Goal: Task Accomplishment & Management: Manage account settings

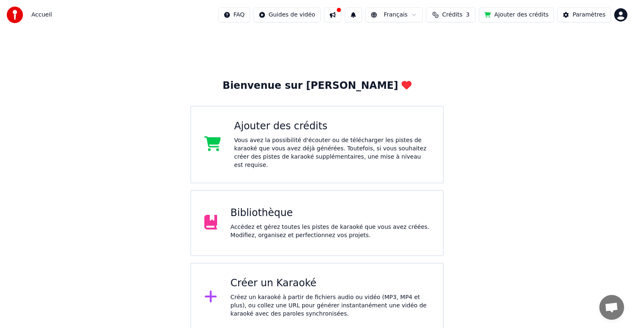
click at [287, 196] on div "Bibliothèque Accédez et gérez toutes les pistes de karaoké que vous avez créées…" at bounding box center [316, 223] width 253 height 66
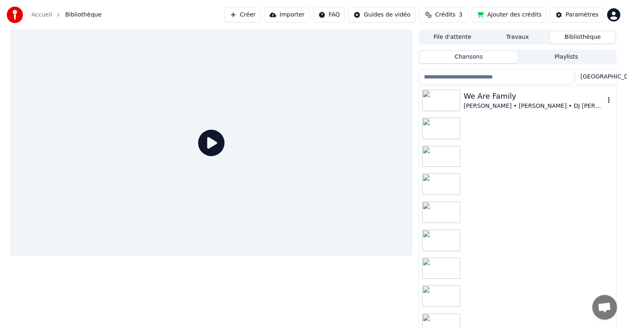
click at [463, 102] on div "[PERSON_NAME] • [PERSON_NAME] • DJ [PERSON_NAME]" at bounding box center [533, 106] width 141 height 8
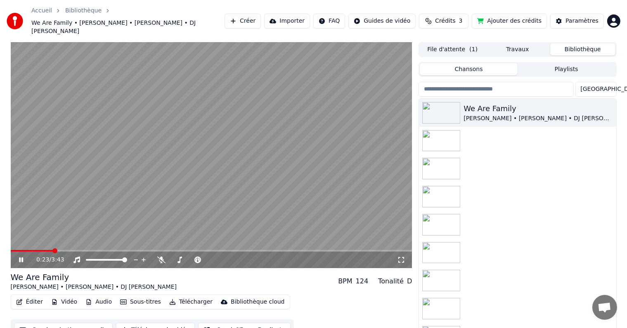
click at [201, 158] on video at bounding box center [211, 155] width 401 height 226
click at [20, 257] on icon at bounding box center [21, 260] width 5 height 6
click at [161, 256] on icon at bounding box center [161, 259] width 8 height 7
click at [11, 248] on span at bounding box center [13, 250] width 5 height 5
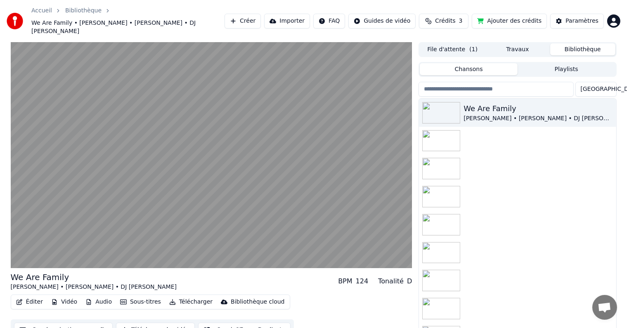
click at [31, 296] on button "Éditer" at bounding box center [29, 302] width 33 height 12
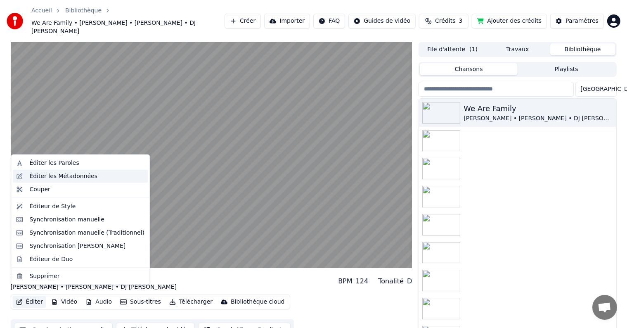
click at [46, 182] on div "Éditer les Métadonnées" at bounding box center [80, 176] width 135 height 13
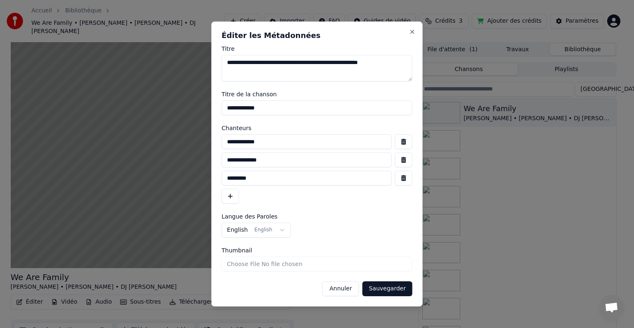
drag, startPoint x: 403, startPoint y: 63, endPoint x: 147, endPoint y: 53, distance: 256.0
click at [150, 56] on body "**********" at bounding box center [313, 164] width 627 height 328
drag, startPoint x: 302, startPoint y: 106, endPoint x: 102, endPoint y: 110, distance: 199.7
click at [103, 110] on body "**********" at bounding box center [313, 164] width 627 height 328
drag, startPoint x: 285, startPoint y: 140, endPoint x: 92, endPoint y: 140, distance: 193.1
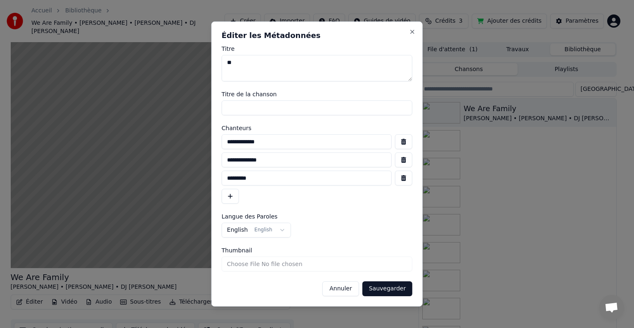
click at [92, 140] on body "**********" at bounding box center [313, 164] width 627 height 328
drag, startPoint x: 259, startPoint y: 160, endPoint x: 159, endPoint y: 161, distance: 99.8
click at [158, 162] on body "**********" at bounding box center [313, 164] width 627 height 328
drag, startPoint x: 227, startPoint y: 178, endPoint x: 95, endPoint y: 193, distance: 132.9
click at [95, 193] on body "**********" at bounding box center [313, 164] width 627 height 328
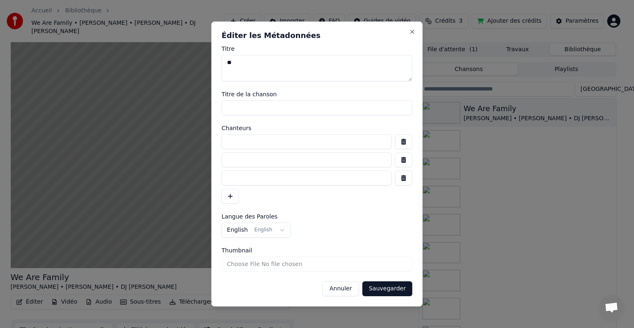
click at [385, 290] on button "Sauvegarder" at bounding box center [387, 288] width 50 height 15
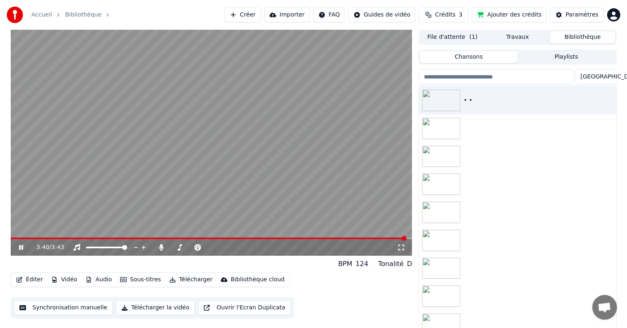
click at [28, 280] on button "Éditer" at bounding box center [29, 280] width 33 height 12
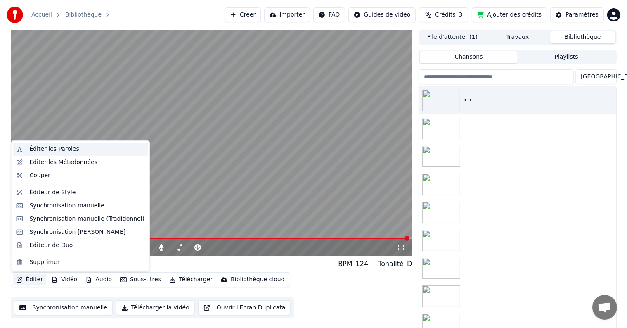
click at [38, 150] on div "Éditer les Paroles" at bounding box center [54, 149] width 50 height 8
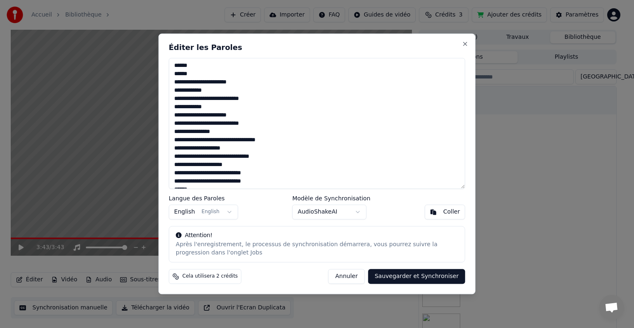
click at [200, 59] on textarea at bounding box center [317, 123] width 296 height 131
click at [203, 72] on textarea at bounding box center [317, 123] width 296 height 131
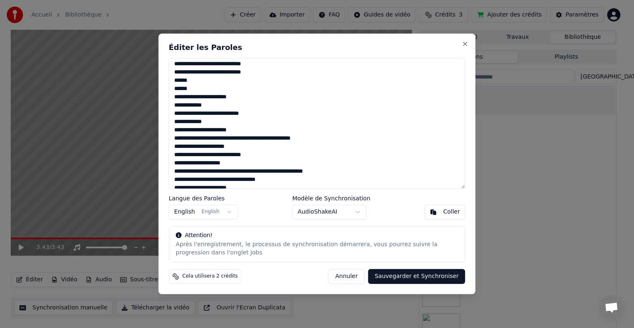
scroll to position [110, 0]
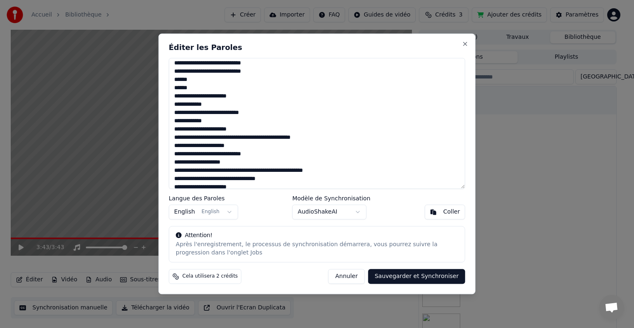
click at [210, 79] on textarea at bounding box center [317, 123] width 296 height 131
click at [195, 87] on textarea at bounding box center [317, 123] width 296 height 131
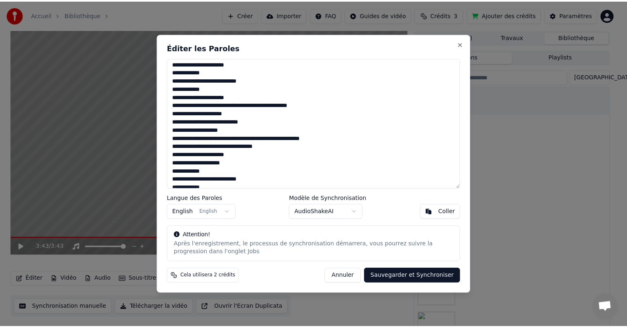
scroll to position [222, 0]
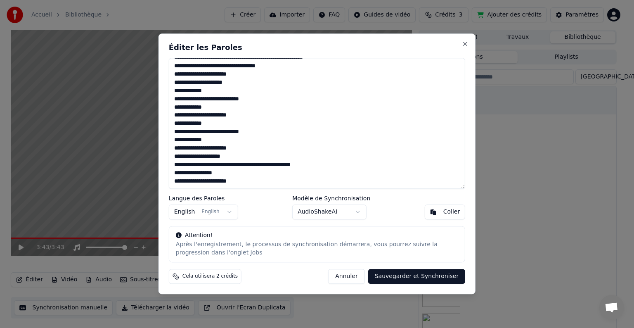
type textarea "**********"
click at [403, 276] on button "Sauvegarder et Synchroniser" at bounding box center [416, 276] width 97 height 15
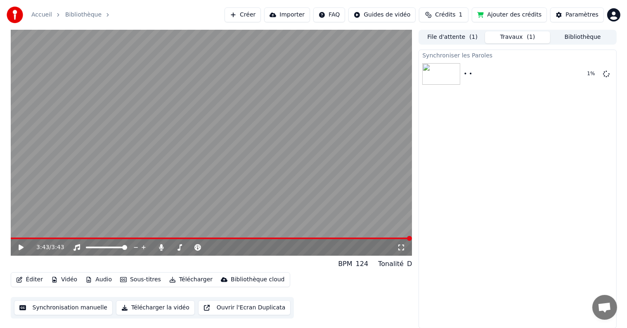
click at [31, 278] on button "Éditer" at bounding box center [29, 280] width 33 height 12
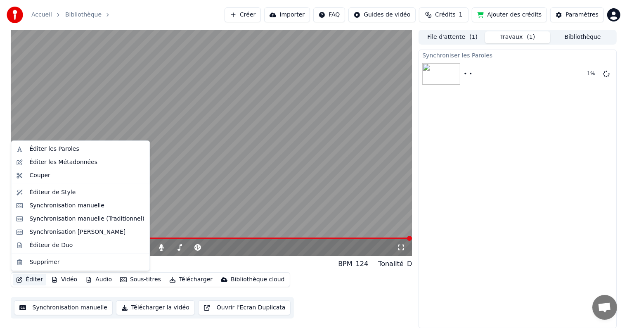
click at [31, 278] on button "Éditer" at bounding box center [29, 280] width 33 height 12
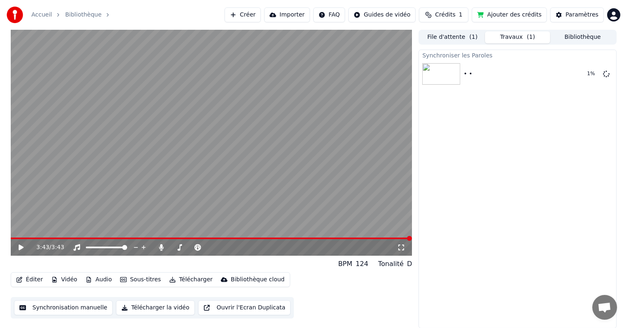
click at [31, 278] on button "Éditer" at bounding box center [29, 280] width 33 height 12
click at [21, 246] on icon at bounding box center [26, 247] width 19 height 7
click at [17, 248] on icon at bounding box center [26, 247] width 19 height 7
click at [76, 310] on button "Synchronisation manuelle" at bounding box center [63, 307] width 99 height 15
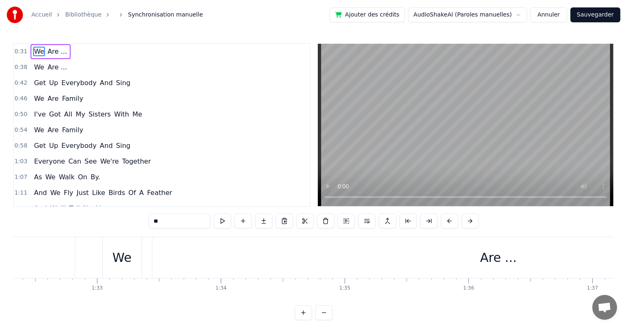
scroll to position [0, 11334]
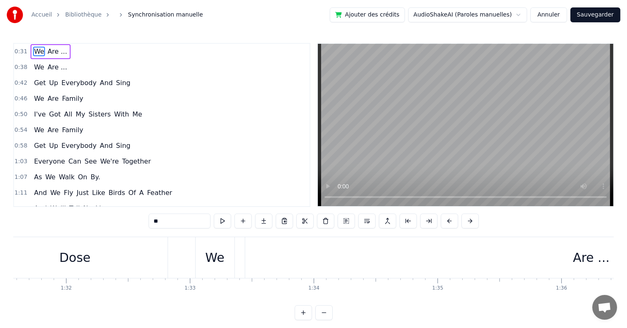
click at [578, 252] on div "Are ..." at bounding box center [591, 257] width 37 height 19
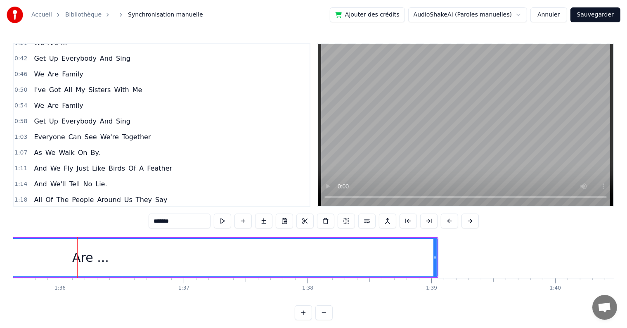
scroll to position [0, 11857]
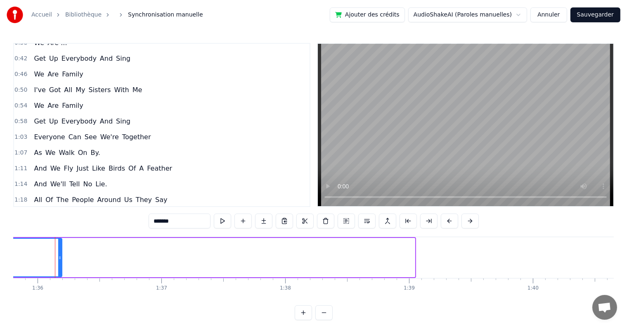
drag, startPoint x: 413, startPoint y: 253, endPoint x: 61, endPoint y: 253, distance: 351.5
click at [61, 253] on div at bounding box center [59, 257] width 3 height 38
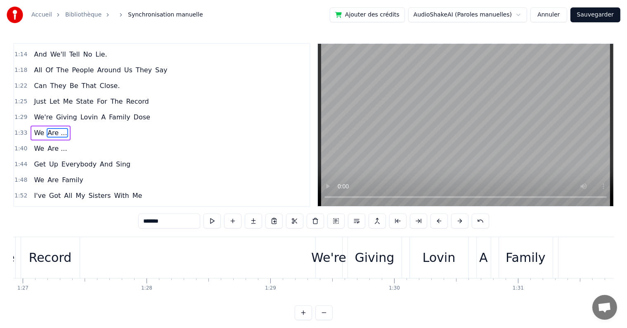
scroll to position [0, 10712]
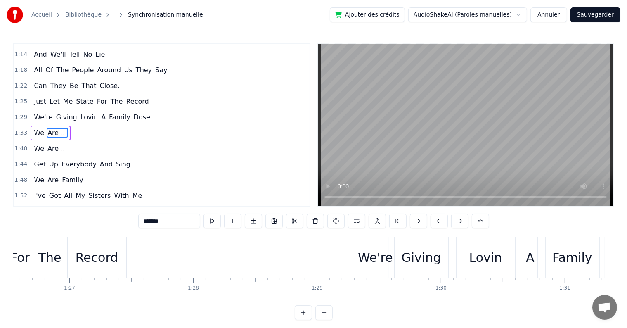
click at [43, 112] on span "We're" at bounding box center [43, 116] width 20 height 9
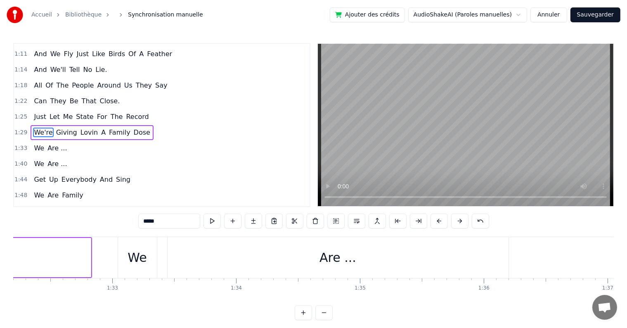
scroll to position [0, 11318]
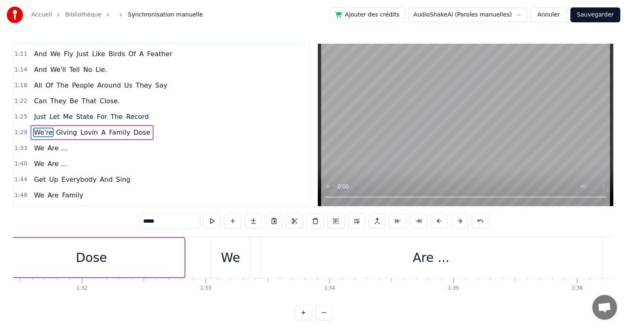
click at [424, 257] on div "Are ..." at bounding box center [431, 257] width 37 height 19
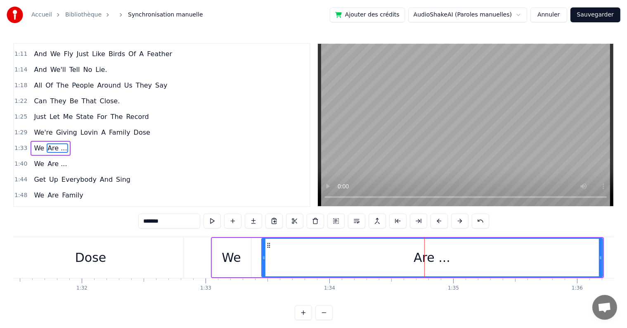
scroll to position [154, 0]
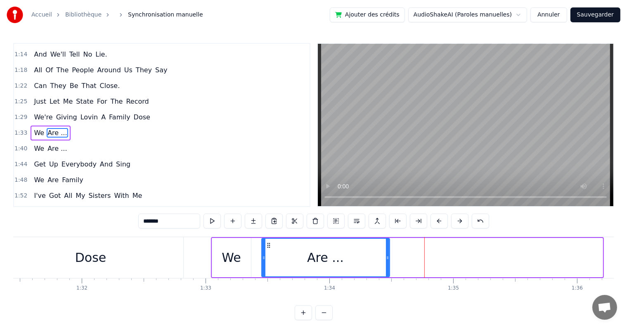
drag, startPoint x: 601, startPoint y: 257, endPoint x: 388, endPoint y: 271, distance: 213.3
click at [388, 271] on div at bounding box center [387, 257] width 3 height 38
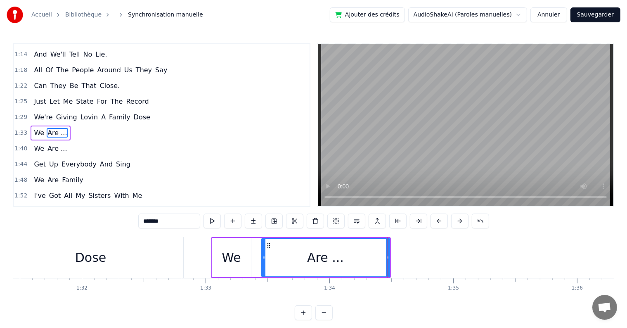
click at [38, 97] on span "Just" at bounding box center [40, 101] width 14 height 9
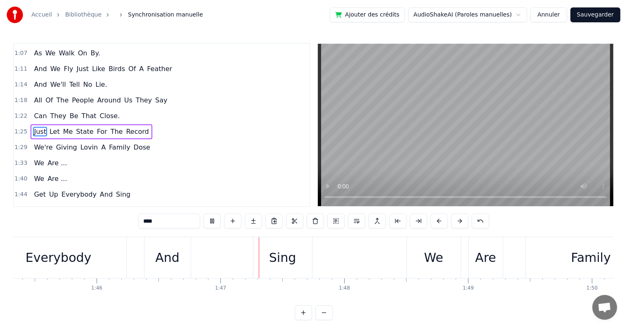
scroll to position [0, 13170]
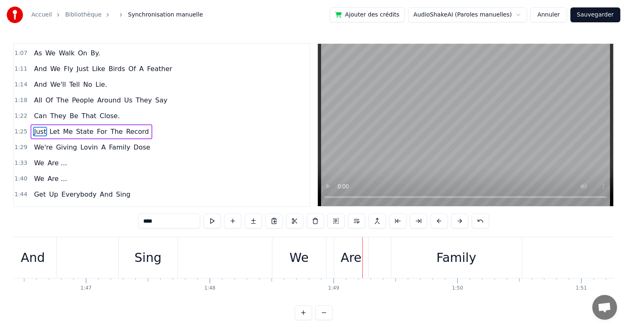
drag, startPoint x: 307, startPoint y: 298, endPoint x: 301, endPoint y: 298, distance: 5.4
click at [301, 298] on div "We Are ... We Are ... Get Up Everybody And Sing We Are Family I've Got All My S…" at bounding box center [313, 267] width 600 height 62
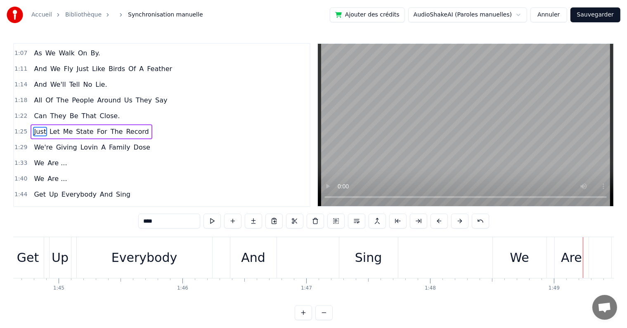
scroll to position [0, 12904]
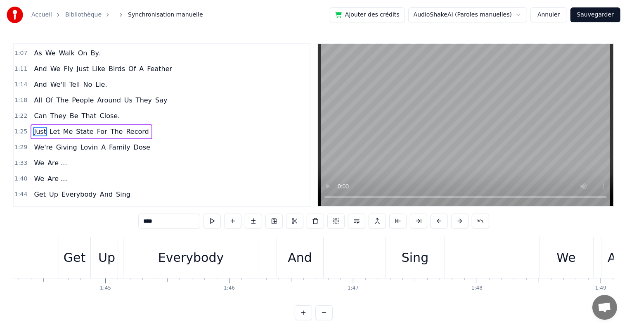
click at [294, 262] on div "And" at bounding box center [300, 257] width 24 height 19
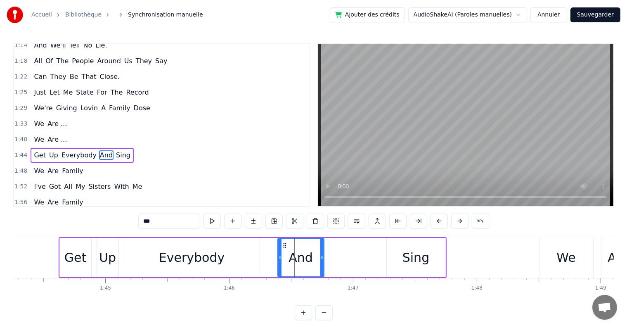
scroll to position [184, 0]
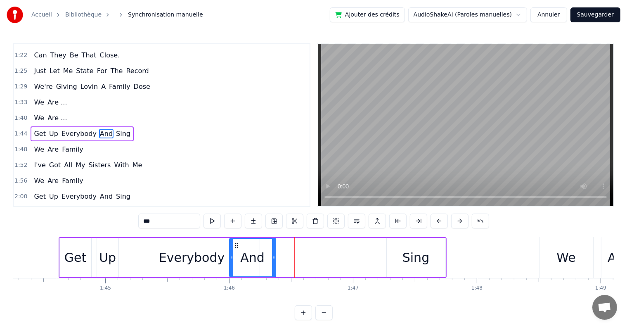
drag, startPoint x: 282, startPoint y: 243, endPoint x: 233, endPoint y: 249, distance: 49.5
click at [233, 249] on div "And" at bounding box center [252, 257] width 45 height 38
click at [404, 257] on div "Sing" at bounding box center [415, 257] width 27 height 19
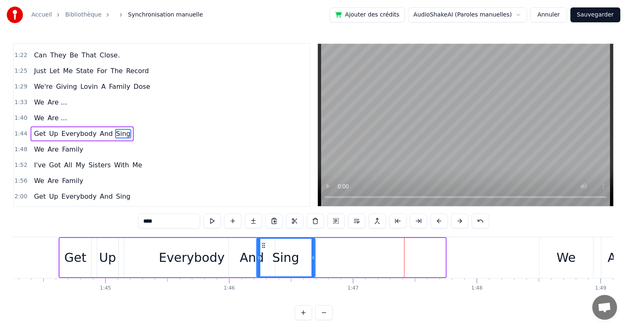
drag, startPoint x: 389, startPoint y: 243, endPoint x: 263, endPoint y: 238, distance: 126.4
click at [263, 238] on div "Sing" at bounding box center [286, 257] width 58 height 38
click at [33, 82] on span "We're" at bounding box center [43, 86] width 20 height 9
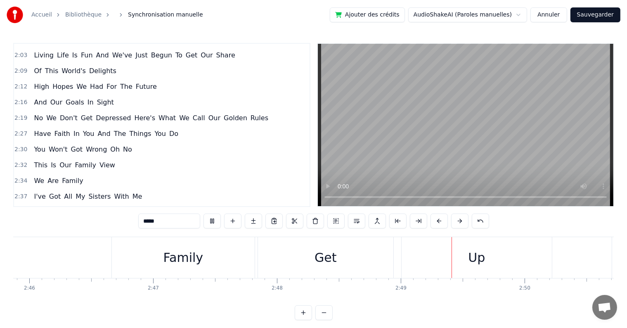
scroll to position [416, 0]
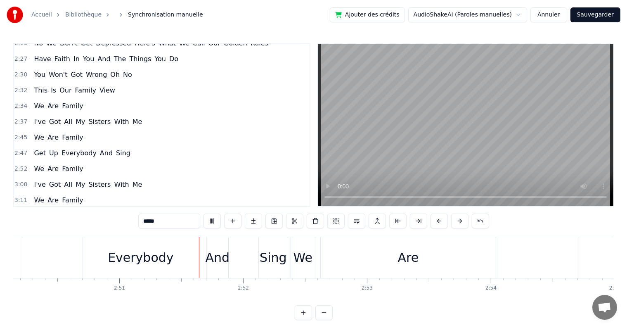
click at [39, 85] on span "This" at bounding box center [40, 89] width 15 height 9
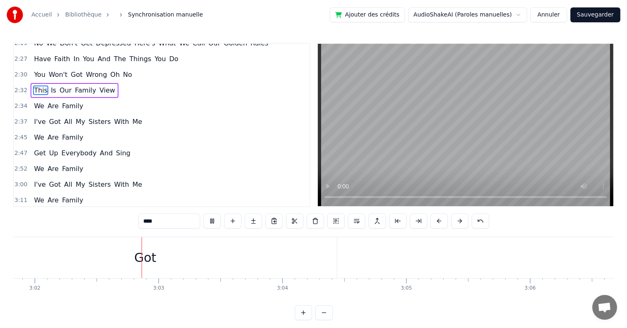
scroll to position [0, 22520]
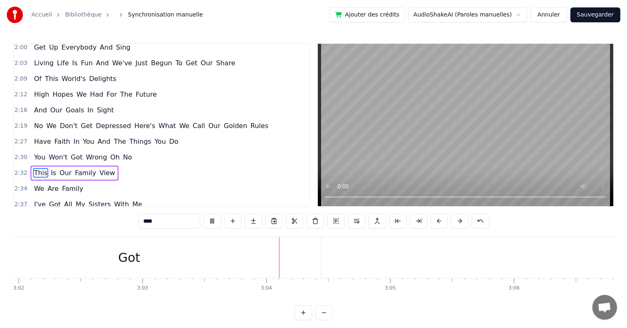
click at [131, 137] on span "Things" at bounding box center [140, 141] width 24 height 9
type input "******"
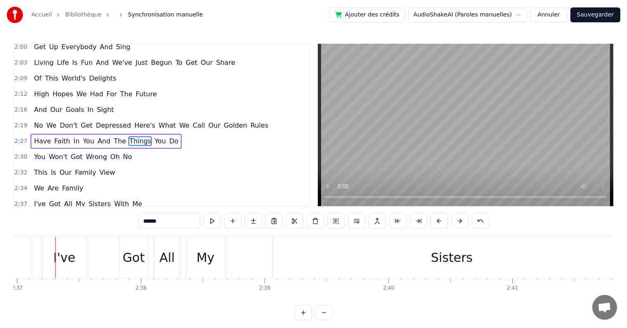
scroll to position [0, 19428]
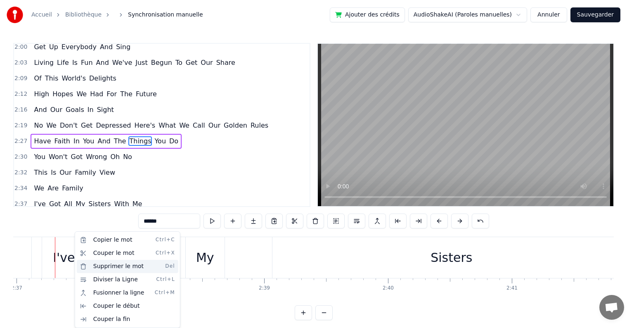
click at [98, 266] on div "Supprimer le mot Del" at bounding box center [127, 265] width 101 height 13
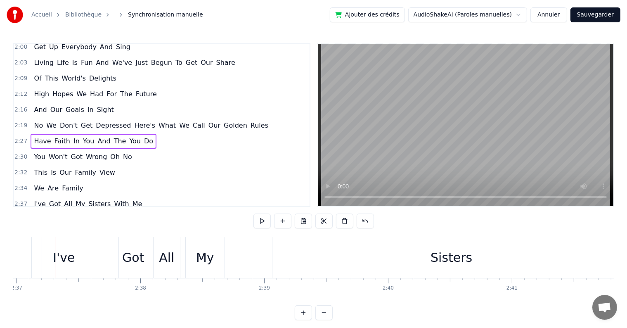
click at [73, 243] on div "I've" at bounding box center [64, 257] width 44 height 41
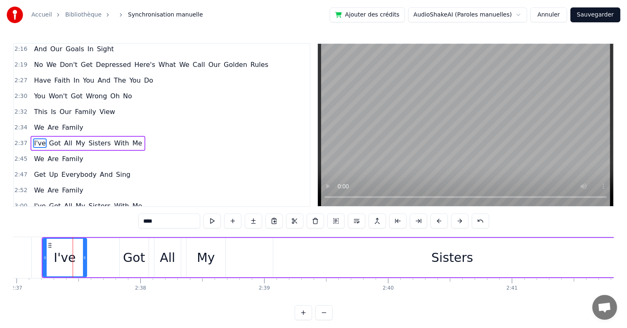
scroll to position [397, 0]
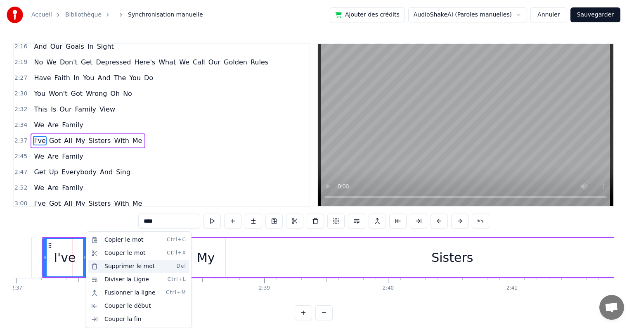
click at [107, 264] on div "Supprimer le mot Del" at bounding box center [138, 265] width 101 height 13
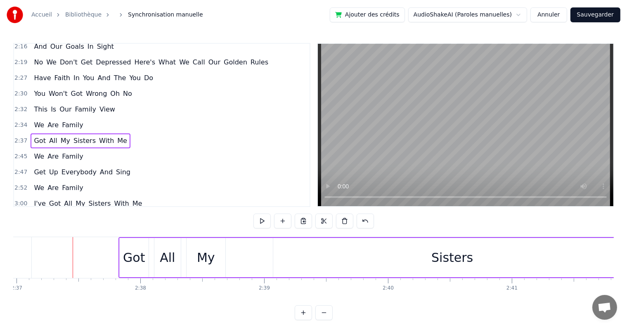
click at [141, 248] on div "Got" at bounding box center [134, 257] width 22 height 19
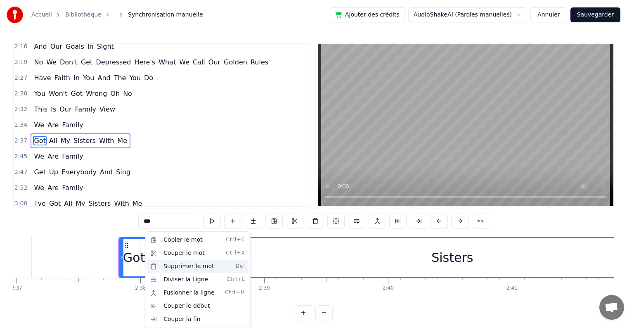
click at [155, 264] on div "Supprimer le mot Del" at bounding box center [197, 265] width 101 height 13
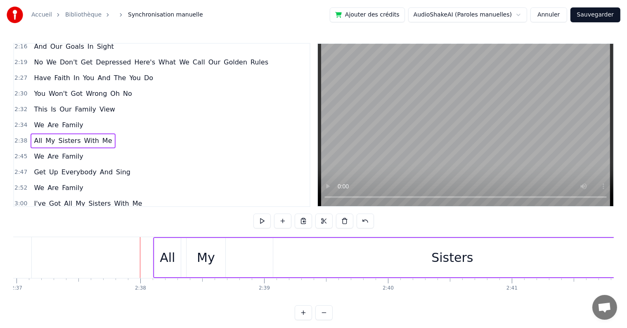
click at [160, 253] on div "All" at bounding box center [167, 257] width 15 height 19
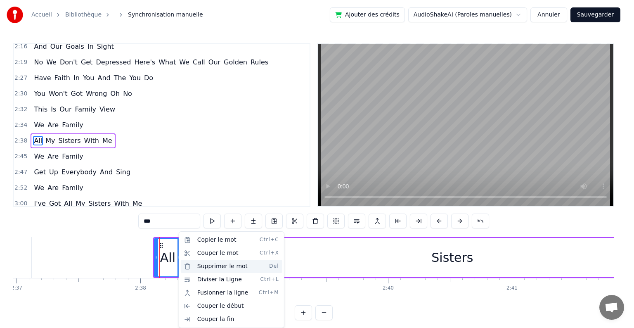
click at [200, 267] on div "Supprimer le mot Del" at bounding box center [231, 265] width 101 height 13
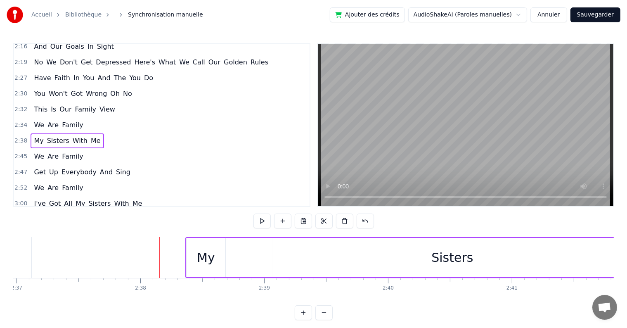
click at [198, 252] on div "My" at bounding box center [206, 257] width 18 height 19
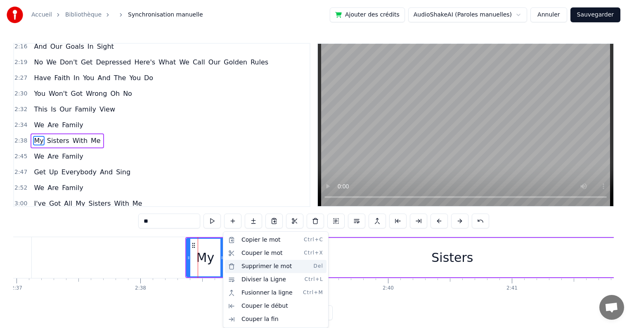
click at [239, 264] on div "Supprimer le mot Del" at bounding box center [275, 265] width 101 height 13
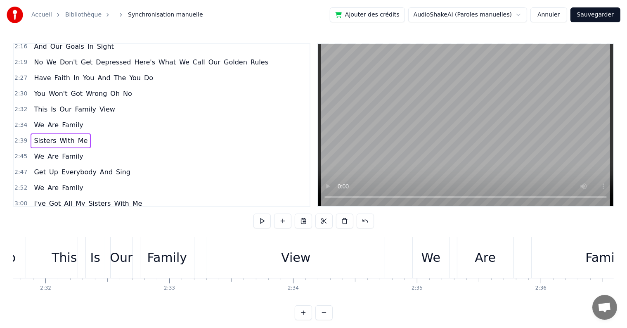
scroll to position [0, 18734]
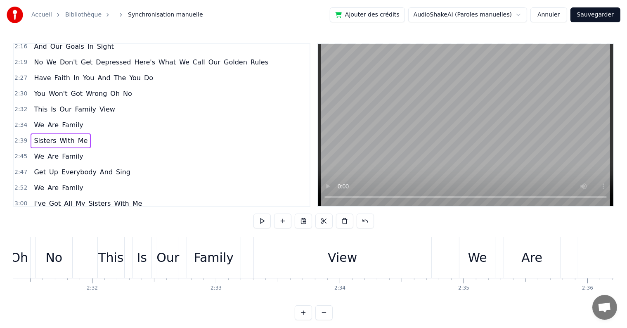
click at [474, 248] on div "We" at bounding box center [477, 257] width 19 height 19
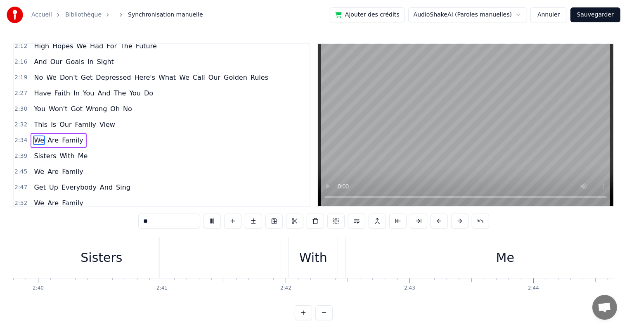
scroll to position [0, 19794]
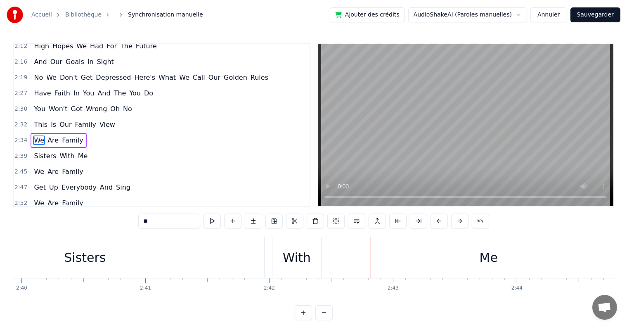
click at [90, 248] on div "Sisters" at bounding box center [85, 257] width 42 height 19
type input "*******"
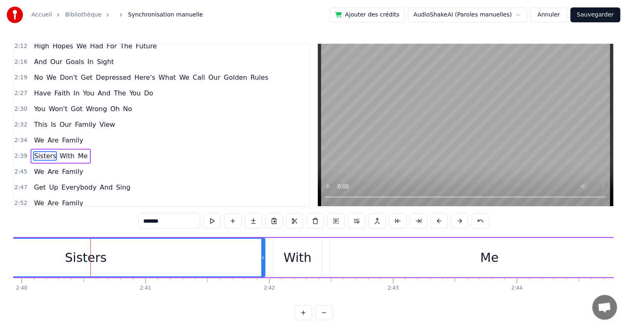
scroll to position [397, 0]
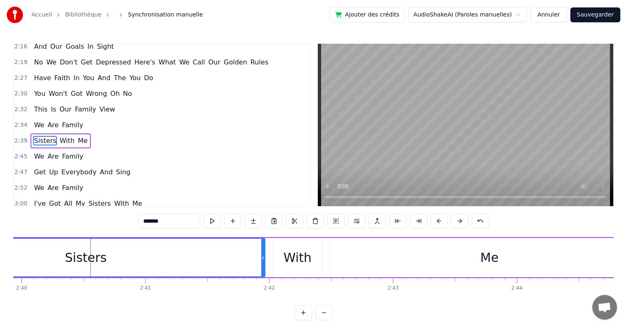
click at [265, 243] on div "Sisters With Me" at bounding box center [278, 257] width 744 height 41
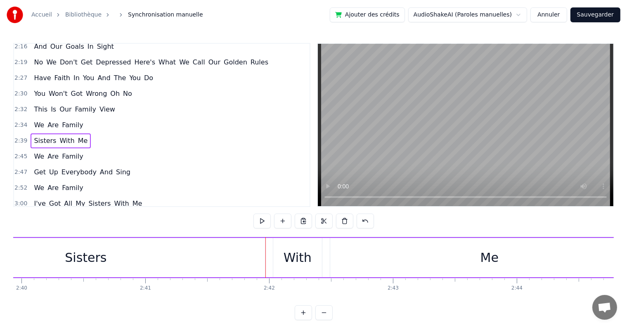
click at [254, 239] on div "Sisters" at bounding box center [86, 257] width 358 height 39
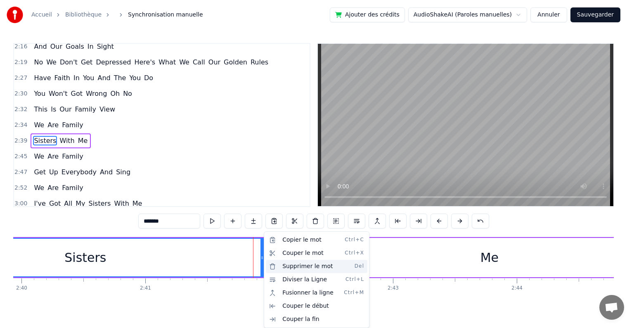
click at [299, 265] on div "Supprimer le mot Del" at bounding box center [316, 265] width 101 height 13
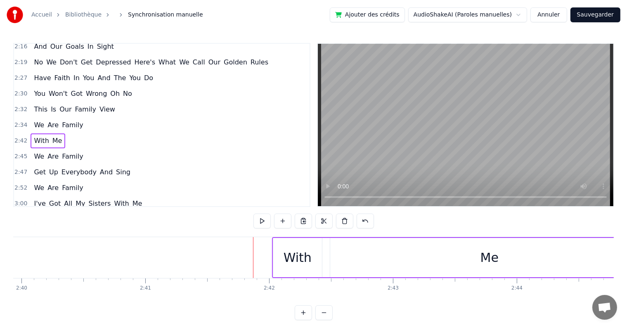
click at [282, 255] on div "With" at bounding box center [297, 257] width 49 height 39
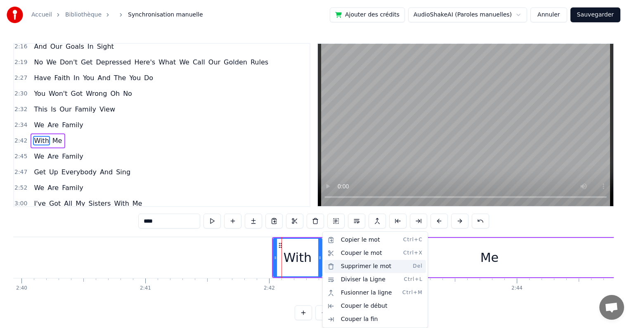
click at [347, 265] on div "Supprimer le mot Del" at bounding box center [374, 265] width 101 height 13
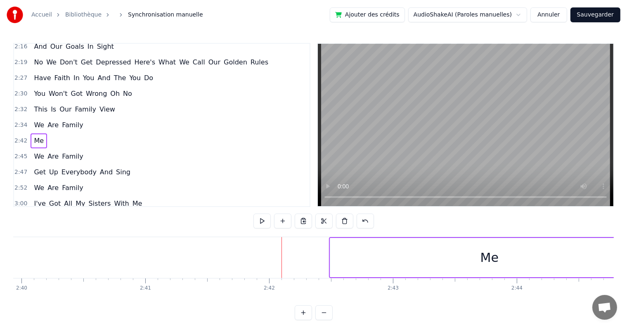
click at [498, 255] on div "Me" at bounding box center [489, 257] width 318 height 39
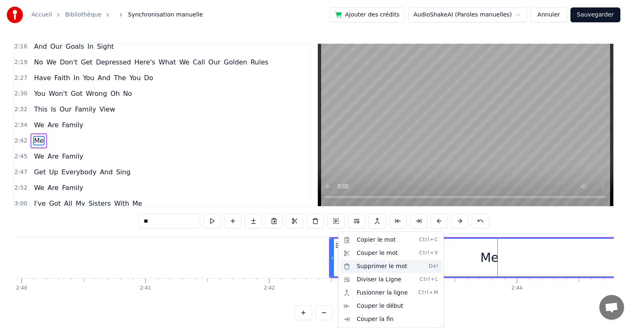
click at [363, 270] on div "Supprimer le mot Del" at bounding box center [390, 265] width 101 height 13
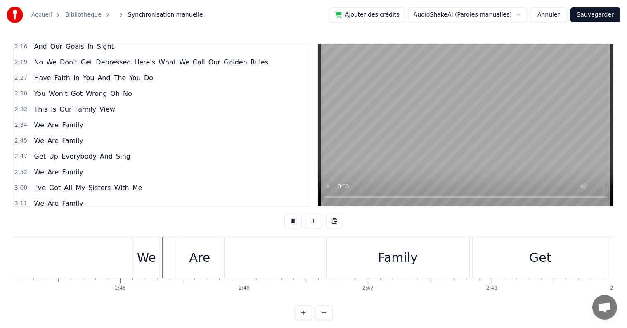
scroll to position [0, 20334]
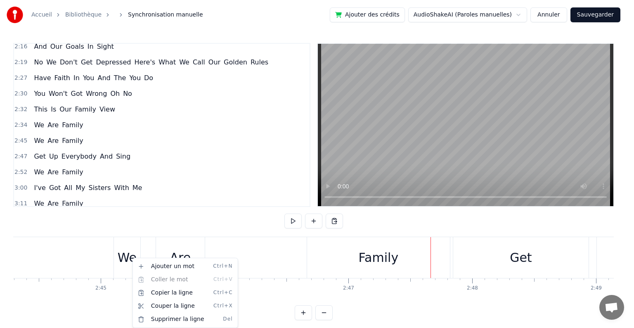
click at [132, 259] on div "Ajouter un mot Ctrl+N Coller le mot Ctrl+V Copier la ligne Ctrl+C Couper la lig…" at bounding box center [185, 292] width 106 height 70
click at [130, 252] on html "Accueil Bibliothèque Synchronisation manuelle Ajouter des crédits AudioShakeAI …" at bounding box center [317, 166] width 634 height 333
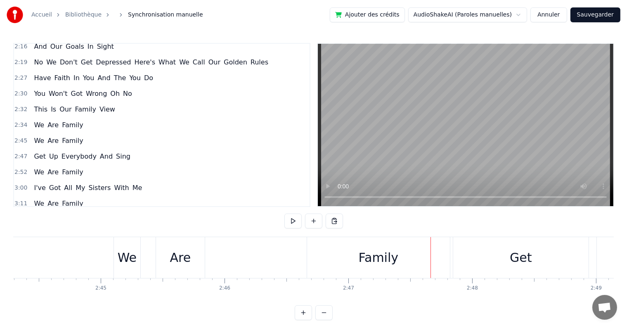
click at [134, 245] on div "We" at bounding box center [127, 257] width 26 height 41
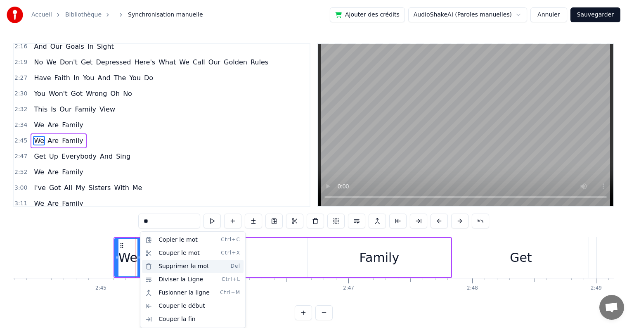
click at [163, 264] on div "Supprimer le mot Del" at bounding box center [192, 265] width 101 height 13
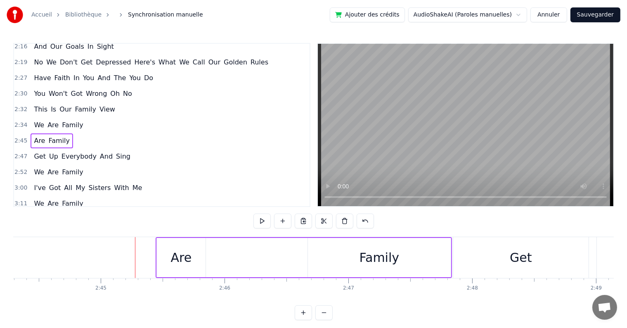
click at [164, 248] on div "Are" at bounding box center [181, 257] width 49 height 39
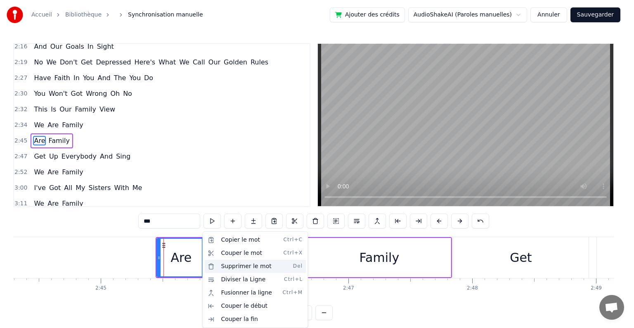
click at [213, 263] on div "Supprimer le mot Del" at bounding box center [254, 265] width 101 height 13
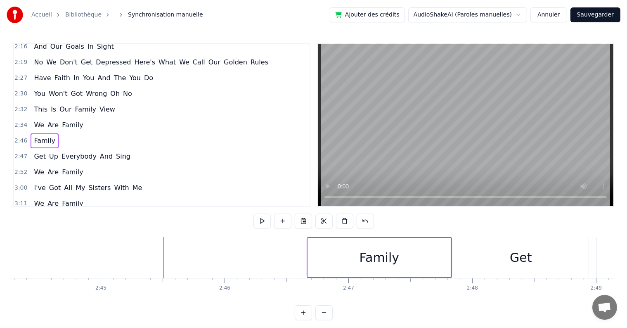
click at [313, 245] on div "Family" at bounding box center [379, 257] width 143 height 39
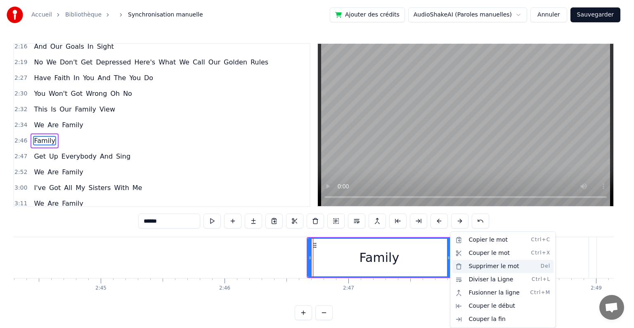
click at [467, 267] on div "Supprimer le mot Del" at bounding box center [502, 265] width 101 height 13
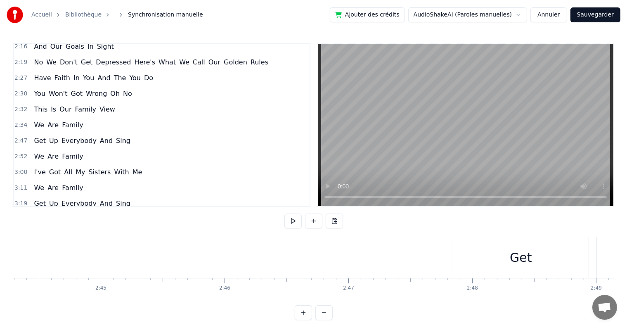
click at [488, 252] on div "Get" at bounding box center [520, 257] width 135 height 41
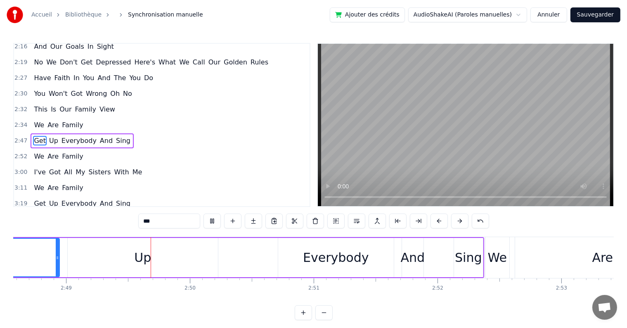
scroll to position [0, 20864]
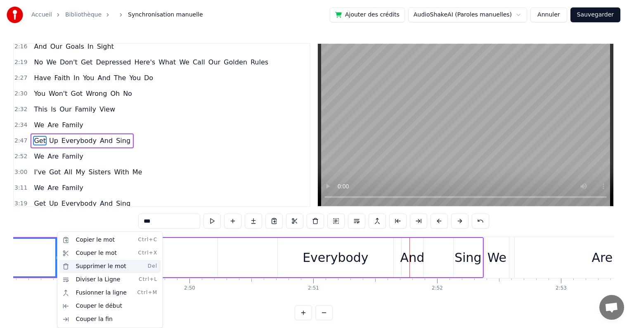
click at [81, 269] on div "Supprimer le mot Del" at bounding box center [109, 265] width 101 height 13
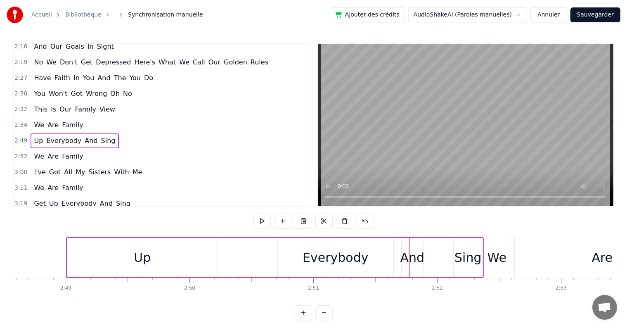
click at [98, 245] on div "Up" at bounding box center [142, 257] width 150 height 39
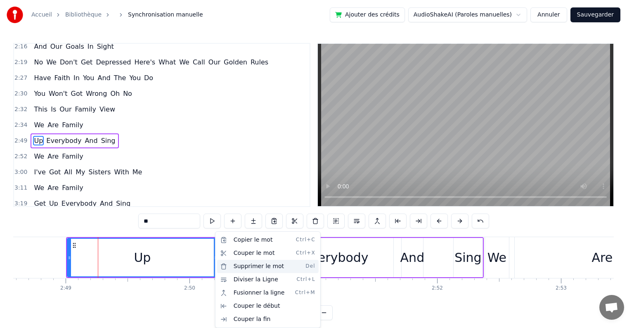
click at [248, 262] on div "Supprimer le mot Del" at bounding box center [267, 265] width 101 height 13
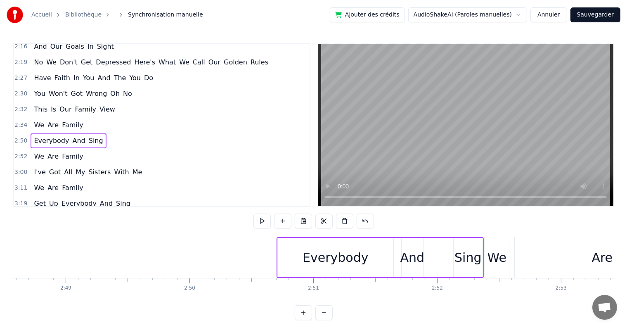
click at [283, 247] on div "Everybody" at bounding box center [336, 257] width 116 height 39
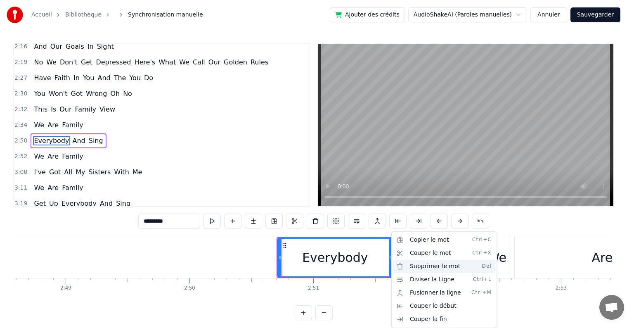
click at [398, 269] on div "Supprimer le mot Del" at bounding box center [443, 265] width 101 height 13
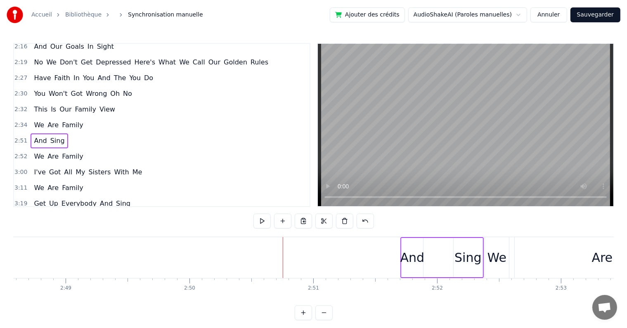
click at [400, 259] on div "And Sing" at bounding box center [441, 257] width 83 height 41
click at [407, 253] on div "And" at bounding box center [412, 257] width 24 height 19
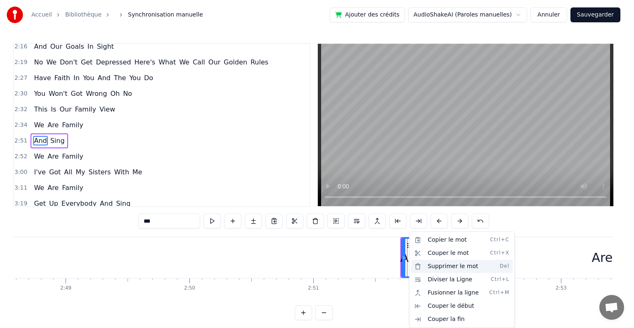
click at [429, 264] on div "Supprimer le mot Del" at bounding box center [461, 265] width 101 height 13
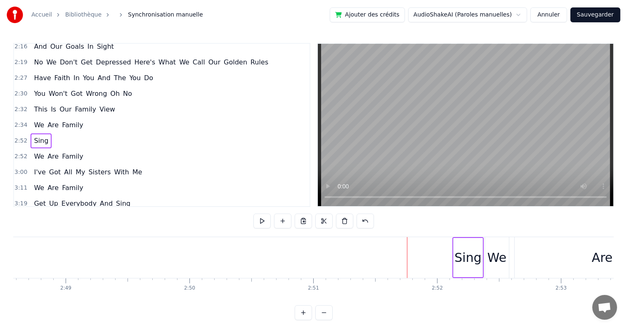
click at [467, 241] on div "Sing" at bounding box center [467, 257] width 29 height 39
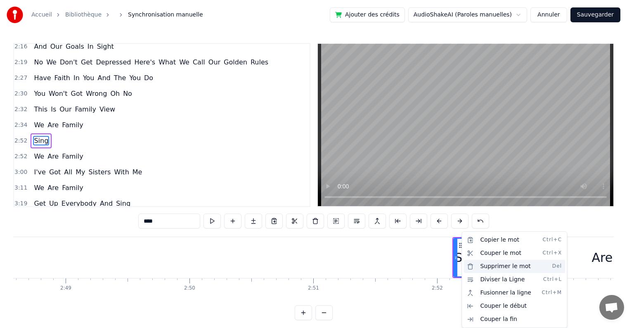
click at [472, 266] on div "Supprimer le mot Del" at bounding box center [513, 265] width 101 height 13
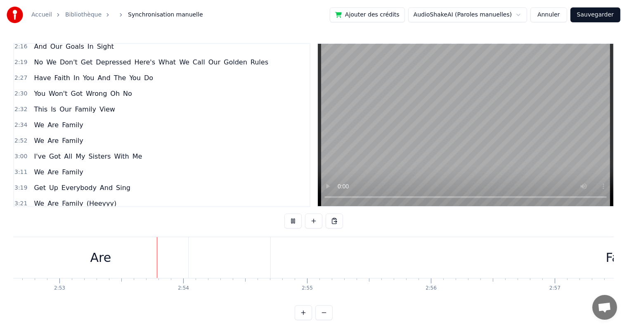
scroll to position [0, 21402]
click at [82, 259] on div "Are" at bounding box center [64, 257] width 175 height 41
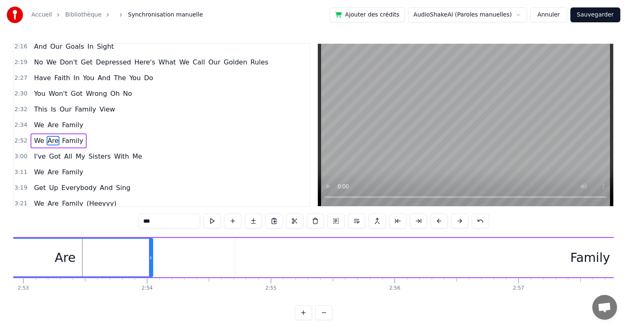
drag, startPoint x: 119, startPoint y: 245, endPoint x: 117, endPoint y: 250, distance: 5.7
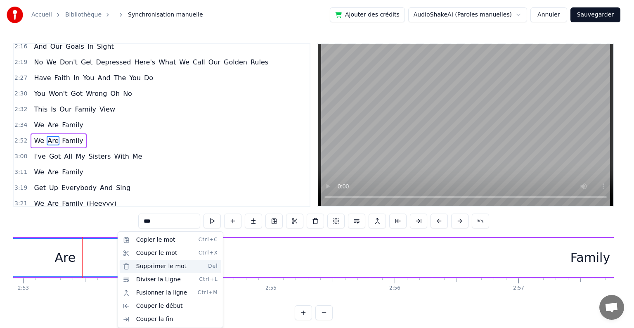
click at [139, 268] on div "Supprimer le mot Del" at bounding box center [170, 265] width 101 height 13
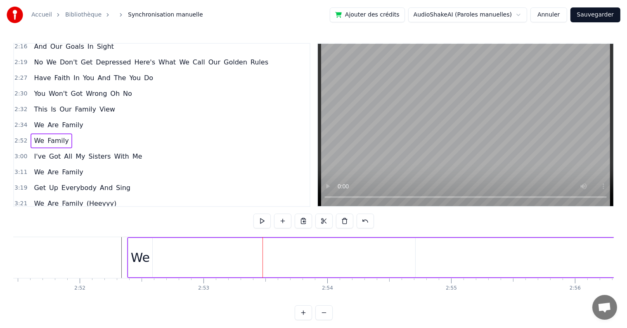
scroll to position [0, 21205]
click at [155, 242] on div "We" at bounding box center [156, 257] width 24 height 39
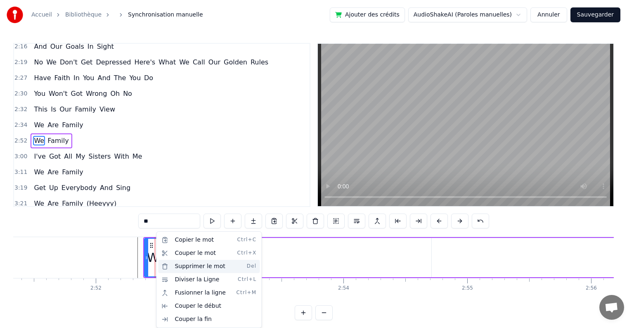
click at [184, 269] on div "Supprimer le mot Del" at bounding box center [208, 265] width 101 height 13
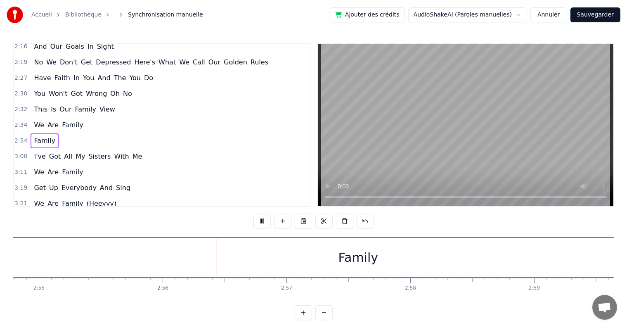
scroll to position [0, 21730]
click at [302, 249] on div "Family" at bounding box center [262, 257] width 710 height 39
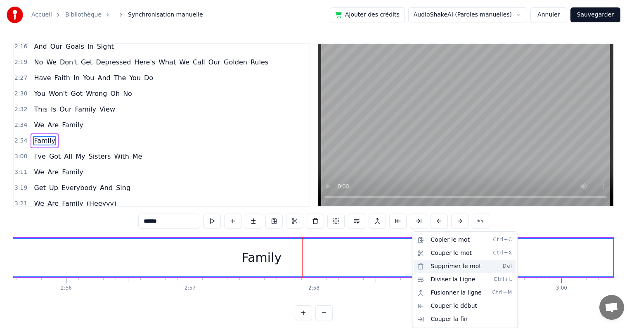
click at [427, 262] on div "Supprimer le mot Del" at bounding box center [464, 265] width 101 height 13
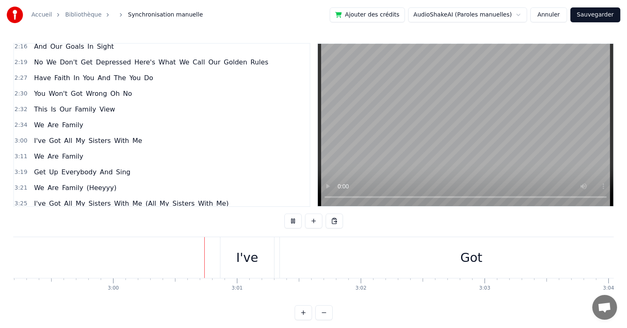
scroll to position [0, 22265]
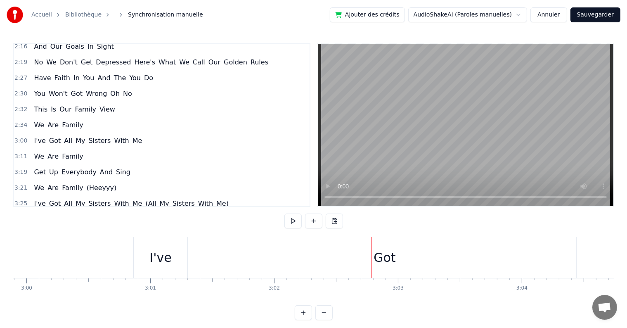
click at [158, 251] on div "I've" at bounding box center [160, 257] width 22 height 19
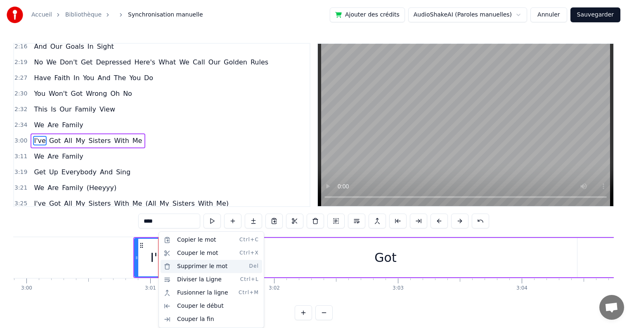
click at [191, 269] on div "Supprimer le mot Del" at bounding box center [210, 265] width 101 height 13
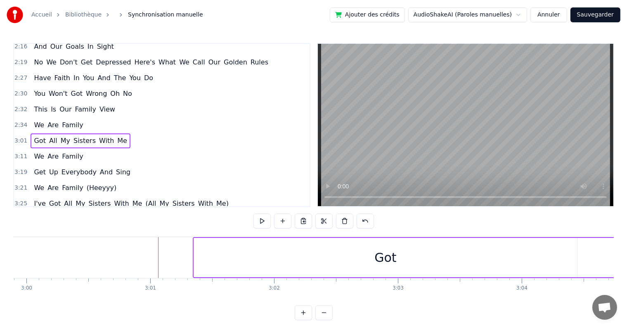
click at [397, 240] on div "Got" at bounding box center [385, 257] width 383 height 39
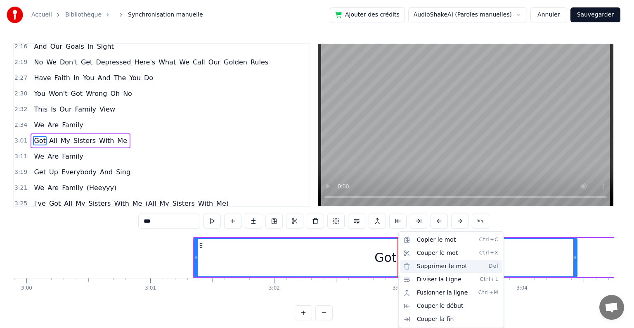
click at [420, 262] on div "Supprimer le mot Del" at bounding box center [450, 265] width 101 height 13
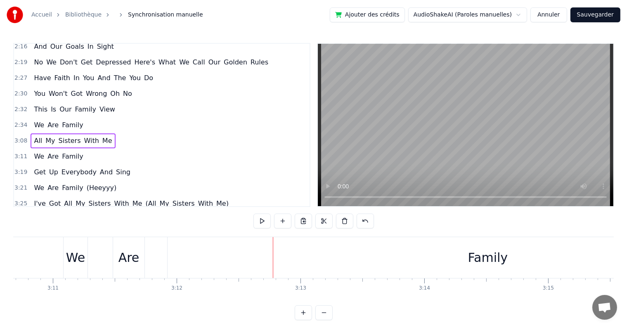
scroll to position [0, 23507]
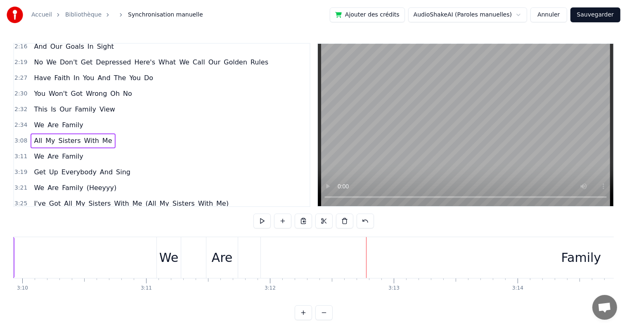
click at [175, 256] on div "We" at bounding box center [168, 257] width 19 height 19
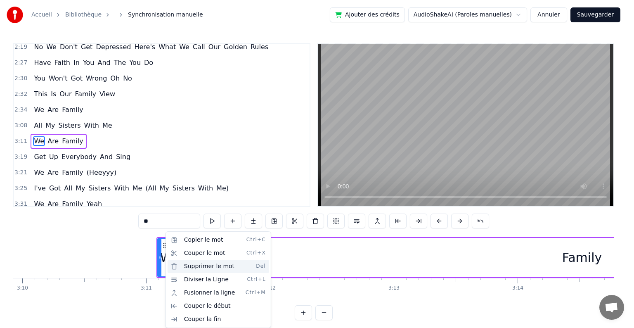
click at [186, 265] on div "Supprimer le mot Del" at bounding box center [217, 265] width 101 height 13
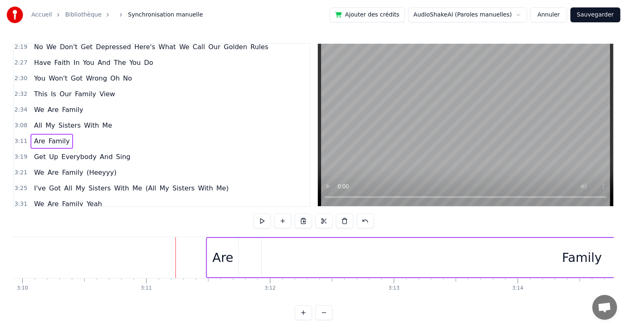
click at [219, 255] on div "Are" at bounding box center [222, 257] width 21 height 19
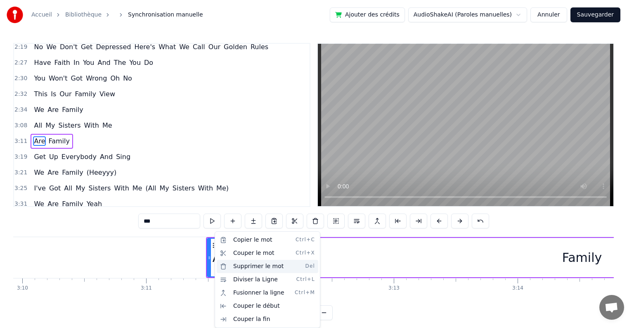
click at [233, 262] on div "Supprimer le mot Del" at bounding box center [267, 265] width 101 height 13
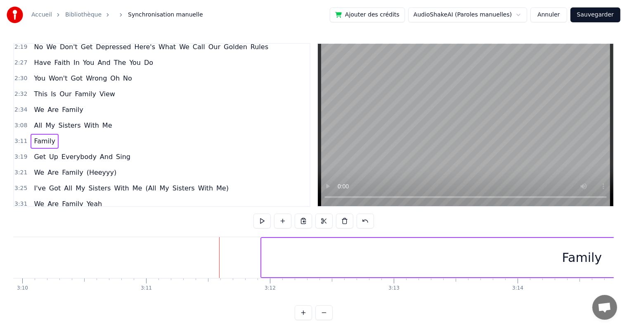
click at [578, 251] on div "Family" at bounding box center [582, 257] width 40 height 19
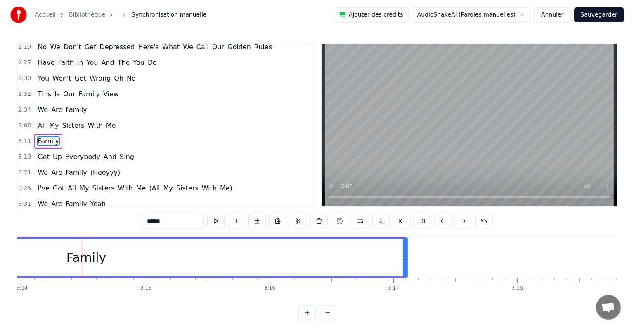
scroll to position [0, 24029]
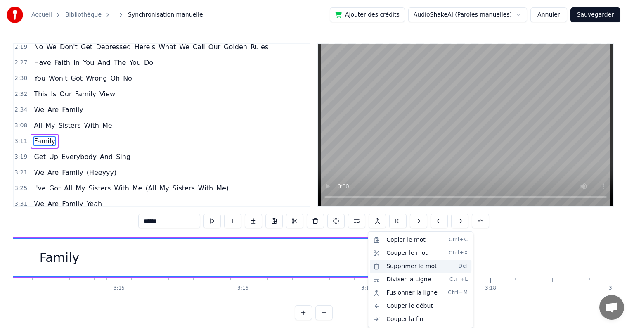
click at [377, 264] on div "Supprimer le mot Del" at bounding box center [420, 265] width 101 height 13
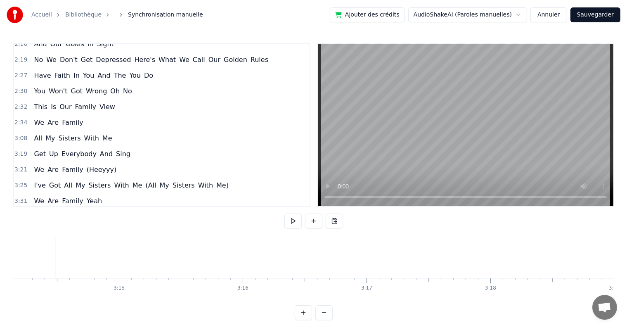
scroll to position [0, 24237]
click at [460, 249] on div "Get" at bounding box center [459, 257] width 22 height 19
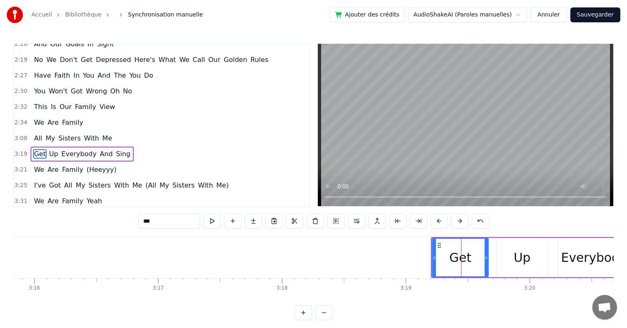
click at [436, 243] on icon at bounding box center [439, 245] width 7 height 7
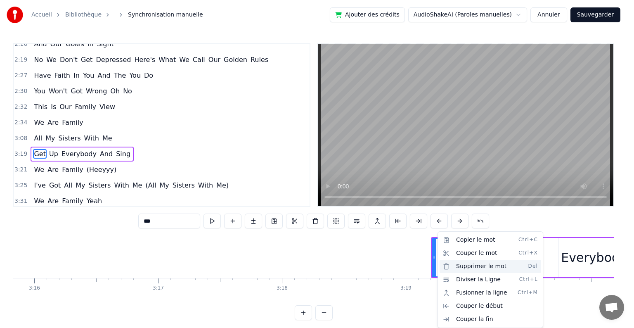
click at [453, 262] on div "Supprimer le mot Del" at bounding box center [489, 265] width 101 height 13
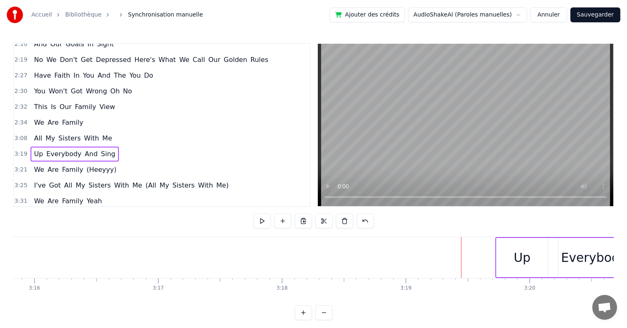
click at [518, 259] on div "Up" at bounding box center [522, 257] width 17 height 19
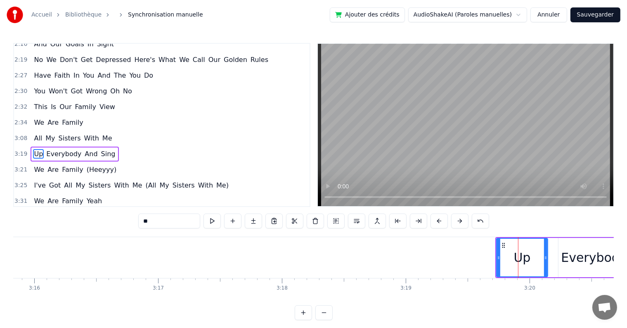
click at [502, 247] on icon at bounding box center [503, 245] width 7 height 7
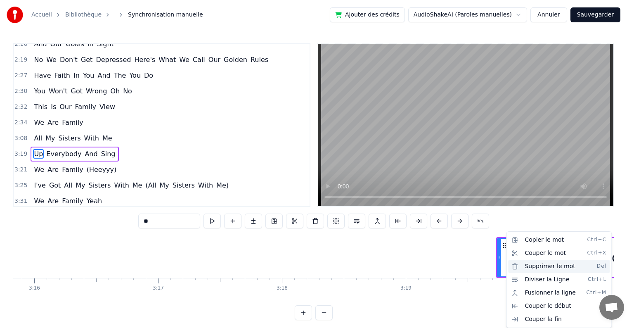
click at [535, 264] on div "Supprimer le mot Del" at bounding box center [558, 265] width 101 height 13
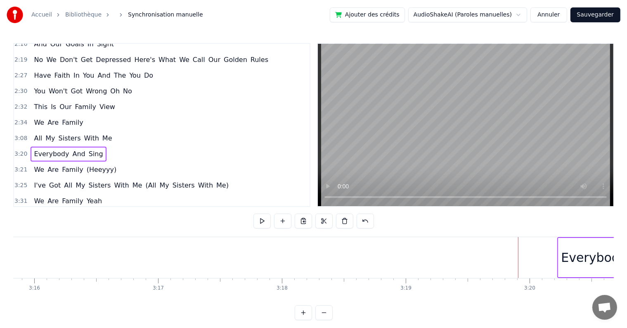
click at [567, 259] on div "Everybody" at bounding box center [594, 257] width 66 height 19
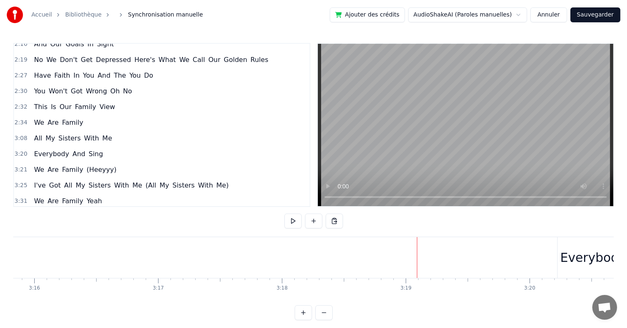
click at [570, 252] on div "Everybody" at bounding box center [593, 257] width 66 height 19
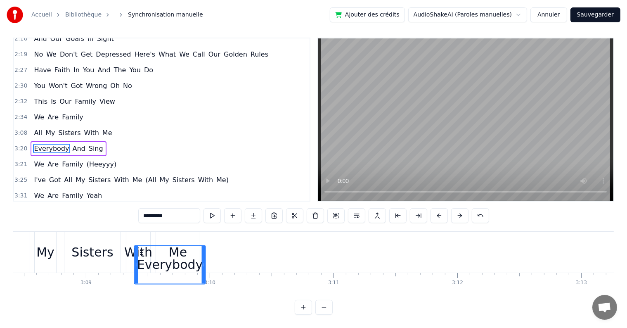
scroll to position [0, 23318]
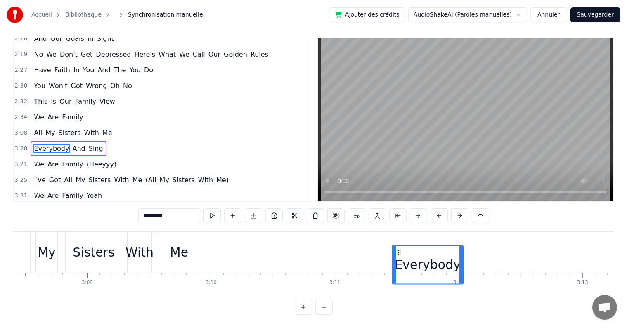
drag, startPoint x: 564, startPoint y: 243, endPoint x: 398, endPoint y: 302, distance: 176.0
click at [398, 302] on div "0:31 We Are ... 0:38 We Are ... 0:42 Get Up Everybody And Sing 0:46 We Are Fami…" at bounding box center [313, 176] width 600 height 277
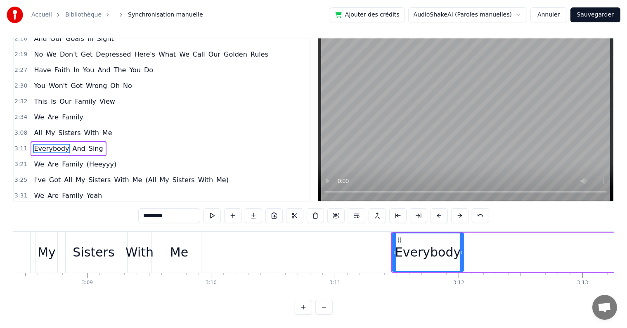
click at [46, 250] on div "My" at bounding box center [47, 252] width 18 height 19
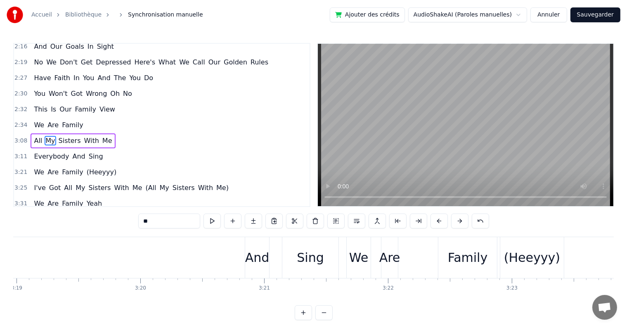
scroll to position [0, 24502]
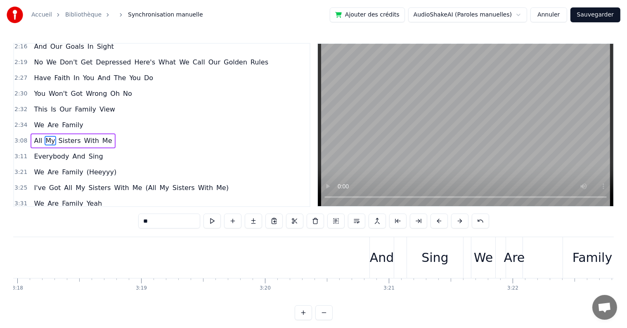
click at [375, 254] on div "And" at bounding box center [382, 257] width 24 height 19
type input "***"
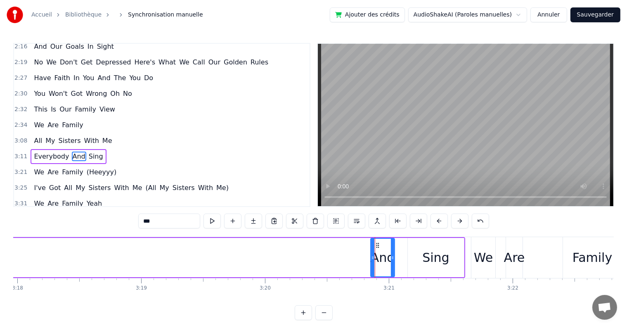
scroll to position [399, 0]
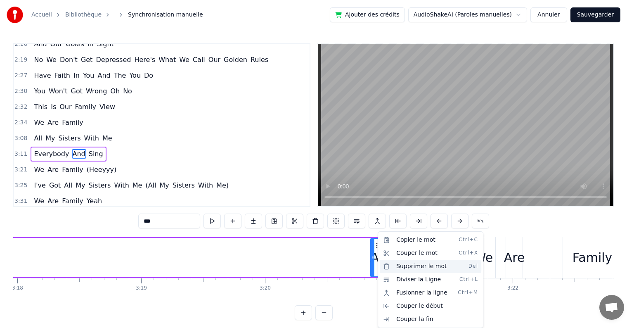
click at [401, 267] on div "Supprimer le mot Del" at bounding box center [430, 265] width 101 height 13
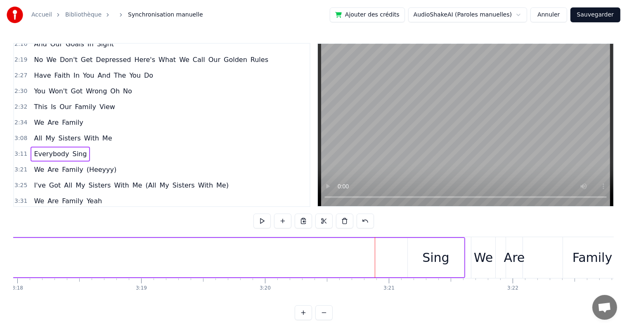
click at [422, 252] on div "Sing" at bounding box center [436, 257] width 56 height 39
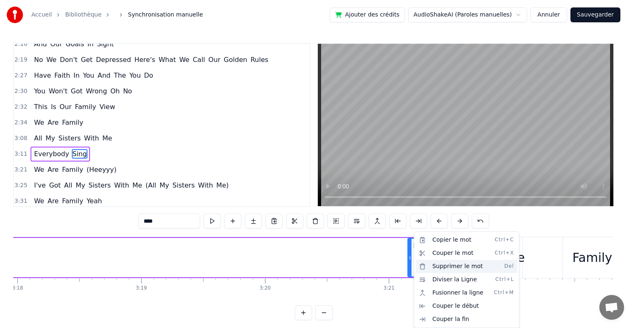
click at [425, 266] on div "Supprimer le mot Del" at bounding box center [465, 265] width 101 height 13
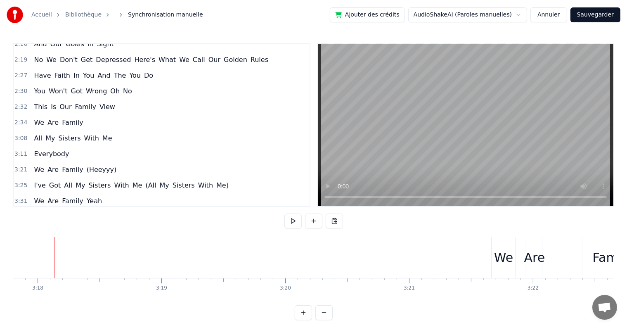
scroll to position [0, 24481]
click at [50, 149] on span "Everybody" at bounding box center [51, 153] width 37 height 9
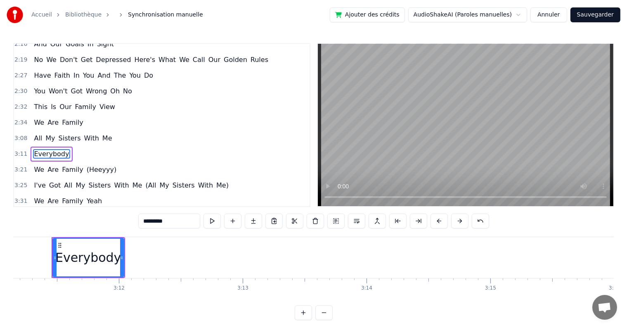
scroll to position [0, 23654]
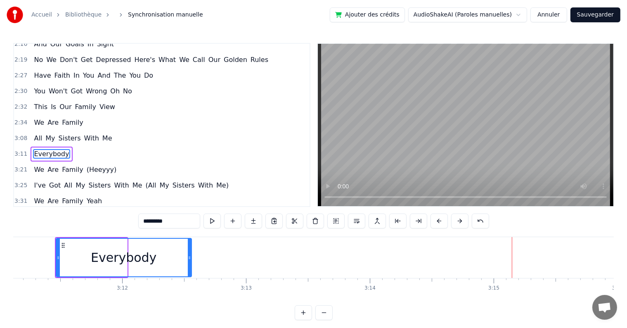
drag, startPoint x: 125, startPoint y: 256, endPoint x: 190, endPoint y: 267, distance: 65.4
click at [190, 267] on div at bounding box center [189, 257] width 3 height 38
click at [38, 133] on span "All" at bounding box center [38, 137] width 10 height 9
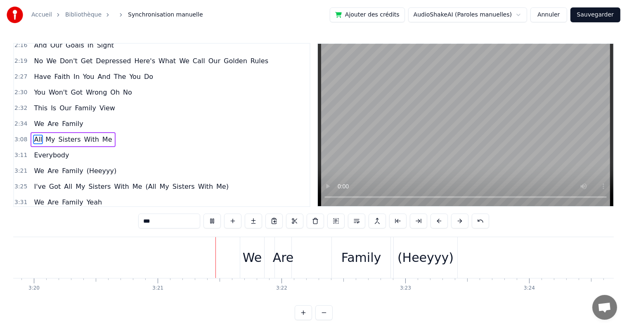
scroll to position [0, 24816]
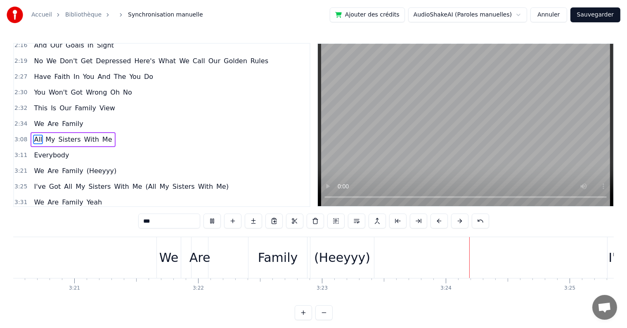
click at [344, 243] on div "(Heeyyy)" at bounding box center [342, 257] width 64 height 41
type input "********"
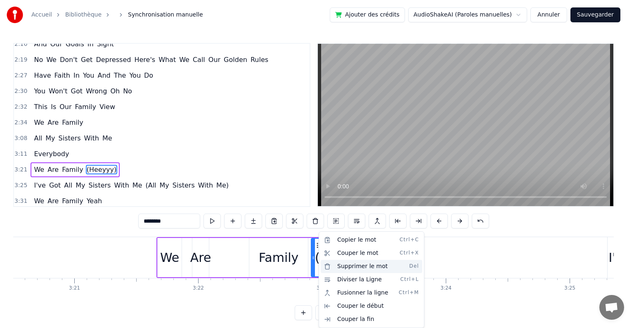
click at [342, 271] on div "Supprimer le mot Del" at bounding box center [371, 265] width 101 height 13
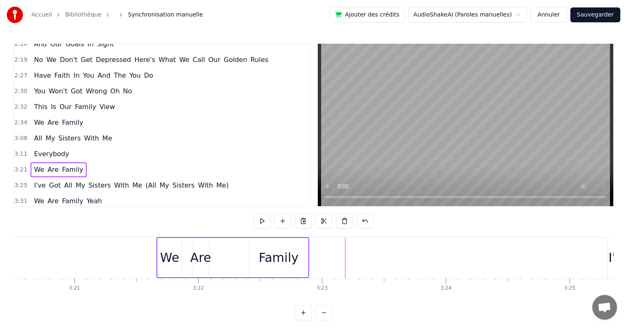
click at [35, 149] on span "Everybody" at bounding box center [51, 153] width 37 height 9
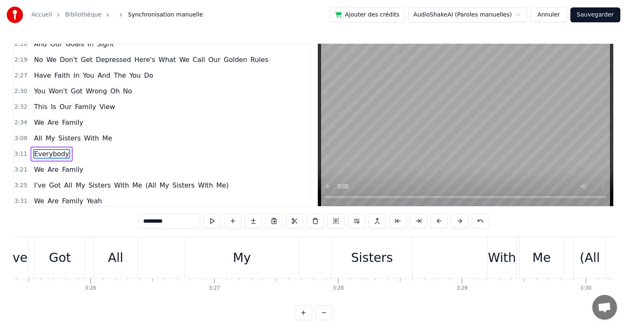
scroll to position [0, 25170]
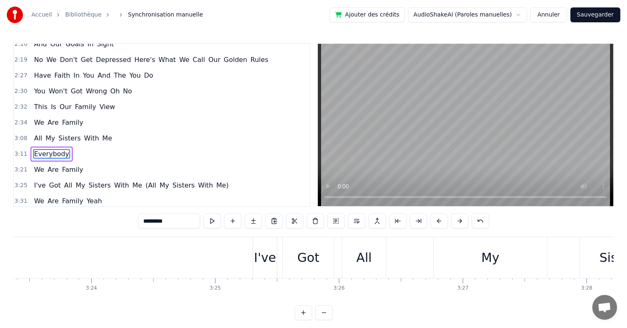
click at [594, 253] on div "Sisters" at bounding box center [620, 257] width 81 height 41
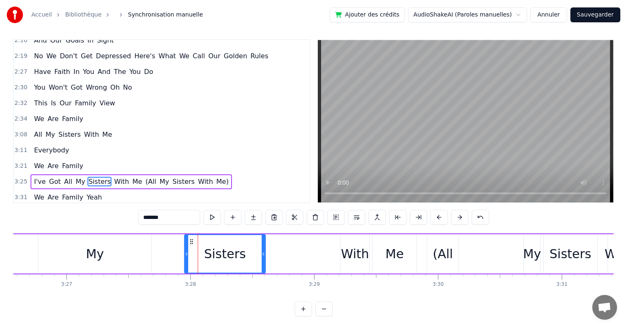
scroll to position [0, 25709]
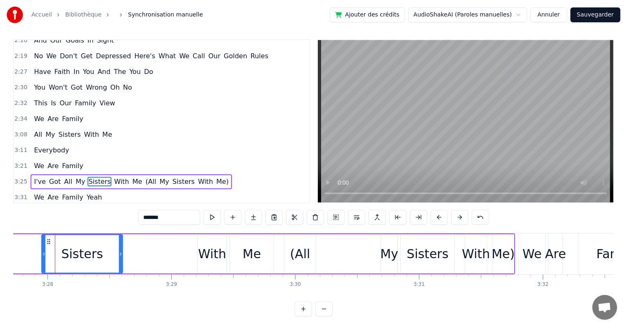
click at [215, 252] on div "With" at bounding box center [212, 253] width 28 height 19
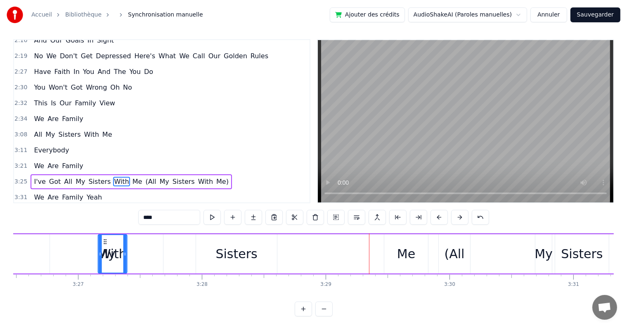
scroll to position [0, 25550]
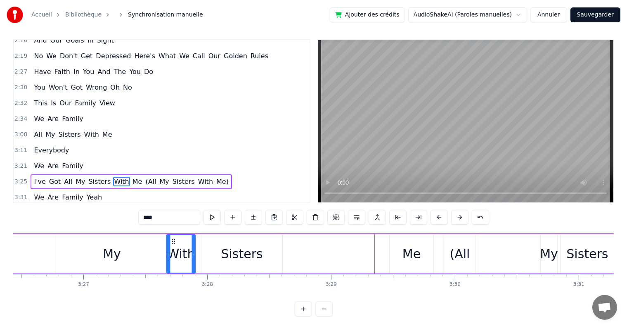
drag, startPoint x: 198, startPoint y: 241, endPoint x: 171, endPoint y: 254, distance: 29.3
click at [171, 254] on div "With" at bounding box center [181, 254] width 28 height 38
click at [112, 247] on div "My" at bounding box center [112, 253] width 18 height 19
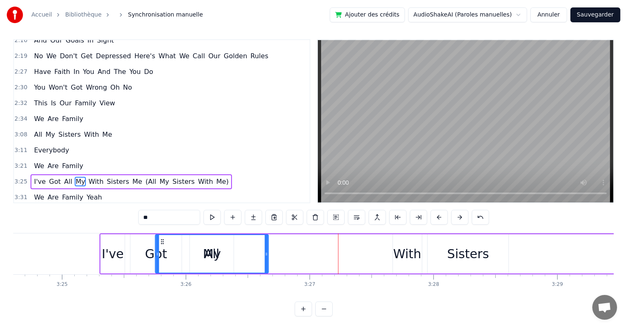
scroll to position [0, 25321]
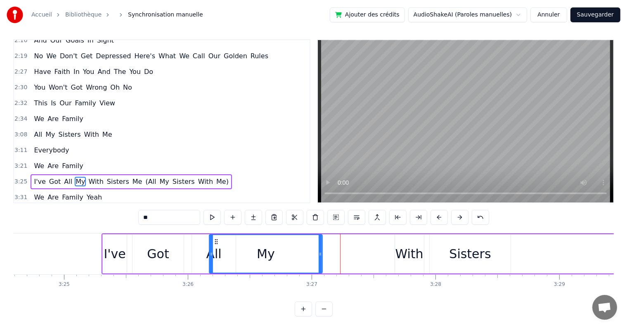
drag, startPoint x: 60, startPoint y: 240, endPoint x: 214, endPoint y: 261, distance: 155.3
click at [214, 261] on div "My" at bounding box center [266, 254] width 112 height 38
click at [472, 252] on div "Sisters" at bounding box center [470, 253] width 42 height 19
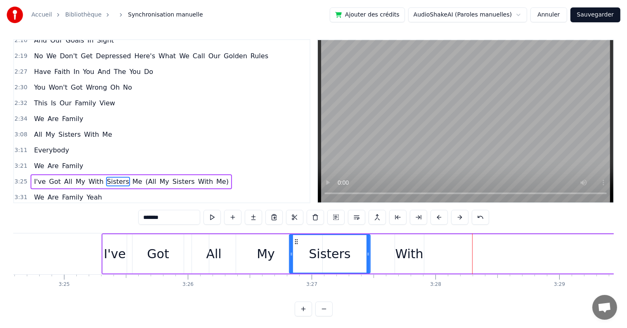
drag, startPoint x: 435, startPoint y: 240, endPoint x: 295, endPoint y: 244, distance: 140.3
click at [295, 244] on div "Sisters" at bounding box center [330, 254] width 80 height 38
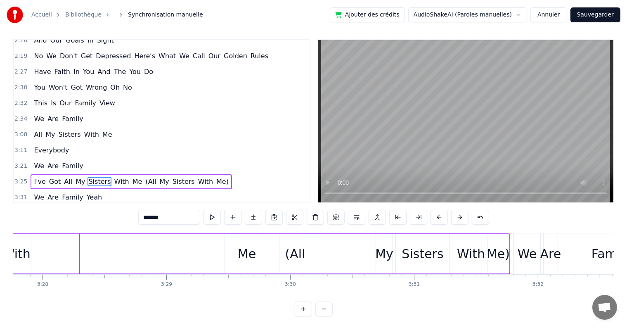
scroll to position [0, 25730]
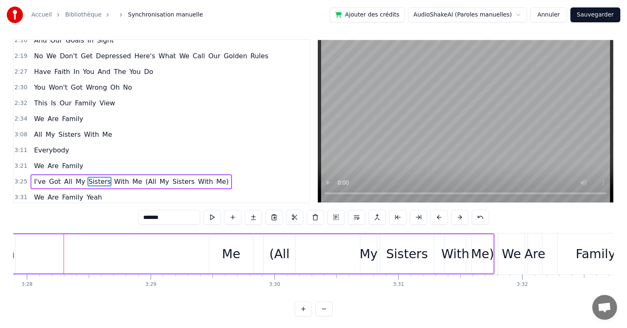
click at [283, 254] on div "(All" at bounding box center [279, 253] width 20 height 19
type input "****"
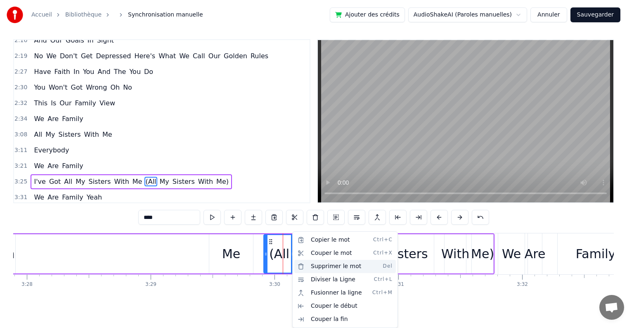
click at [310, 263] on div "Supprimer le mot Del" at bounding box center [344, 265] width 101 height 13
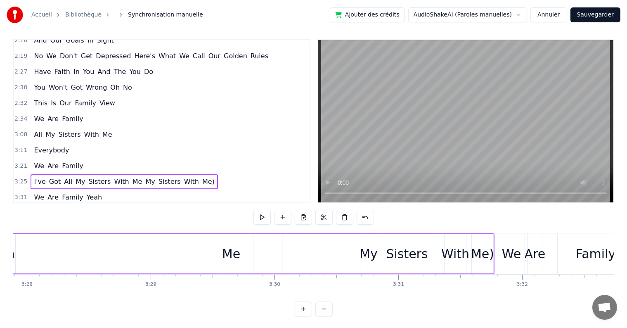
click at [237, 250] on div "Me" at bounding box center [231, 253] width 18 height 19
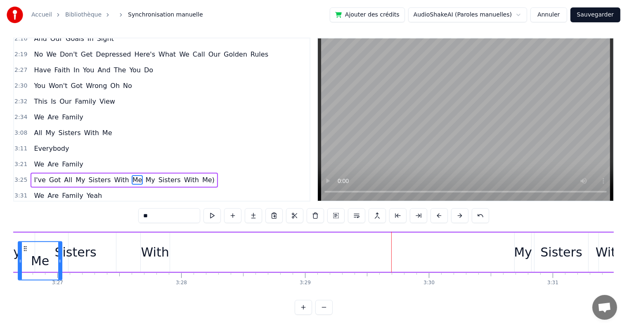
scroll to position [0, 25502]
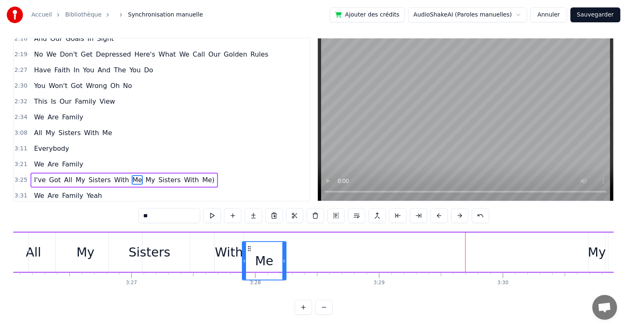
drag, startPoint x: 213, startPoint y: 240, endPoint x: 246, endPoint y: 274, distance: 47.9
click at [246, 274] on div "We Are ... We Are ... Get Up Everybody And Sing We Are Family I've Got All My S…" at bounding box center [313, 262] width 600 height 62
click at [31, 141] on div "Everybody" at bounding box center [52, 148] width 42 height 15
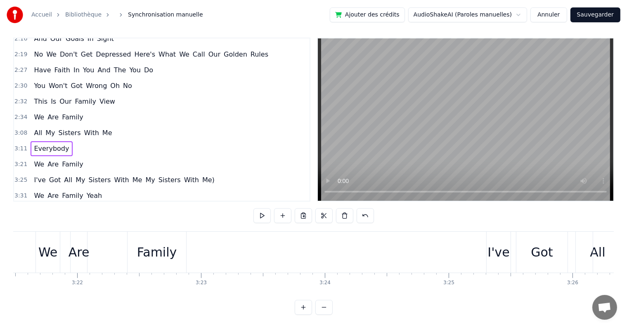
scroll to position [0, 24984]
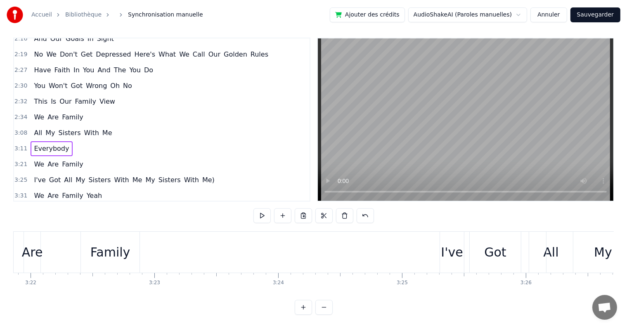
click at [481, 246] on div "Got" at bounding box center [494, 251] width 51 height 41
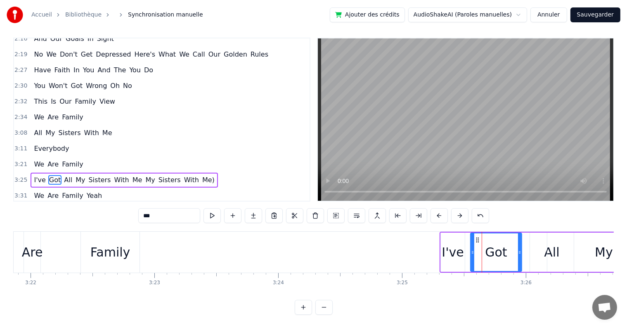
scroll to position [4, 0]
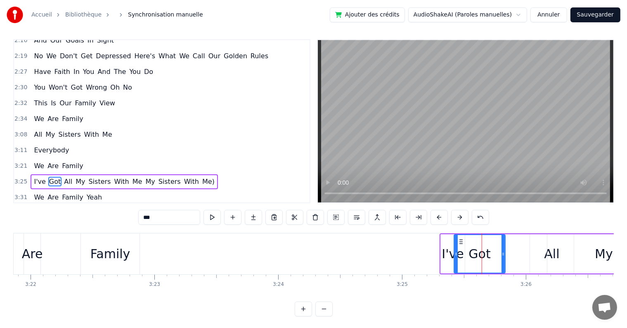
drag, startPoint x: 477, startPoint y: 238, endPoint x: 460, endPoint y: 242, distance: 16.9
click at [460, 242] on icon at bounding box center [461, 241] width 7 height 7
click at [552, 249] on div "My" at bounding box center [603, 253] width 113 height 39
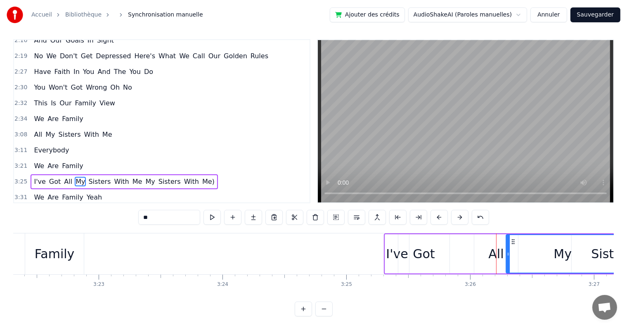
drag, startPoint x: 552, startPoint y: 238, endPoint x: 519, endPoint y: 242, distance: 32.8
click at [516, 242] on icon at bounding box center [513, 241] width 7 height 7
click at [498, 244] on div "All" at bounding box center [493, 253] width 15 height 19
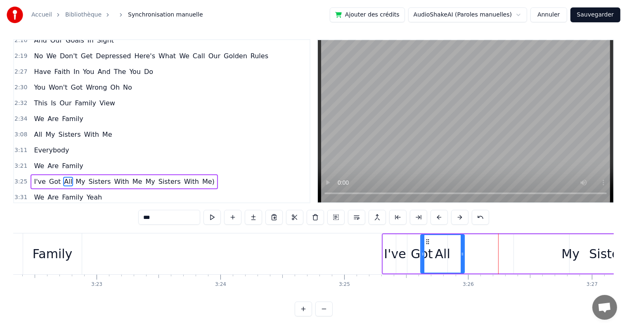
drag, startPoint x: 479, startPoint y: 238, endPoint x: 427, endPoint y: 239, distance: 51.6
click at [427, 239] on icon at bounding box center [427, 241] width 7 height 7
click at [569, 249] on div "Sisters" at bounding box center [610, 253] width 82 height 39
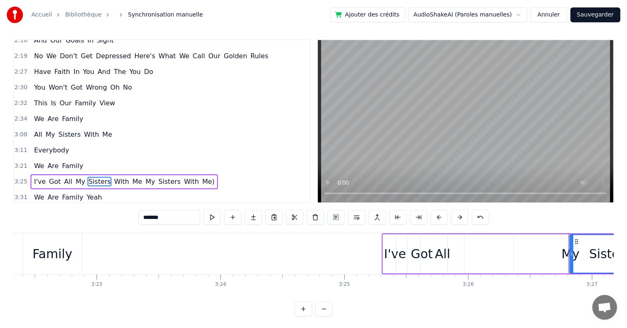
click at [556, 247] on div "My" at bounding box center [570, 253] width 113 height 39
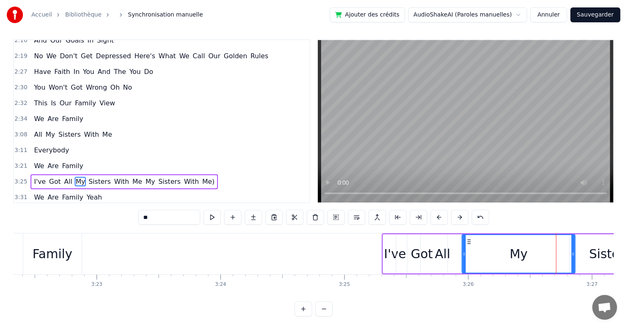
drag, startPoint x: 520, startPoint y: 239, endPoint x: 469, endPoint y: 239, distance: 51.6
click at [469, 239] on icon at bounding box center [469, 241] width 7 height 7
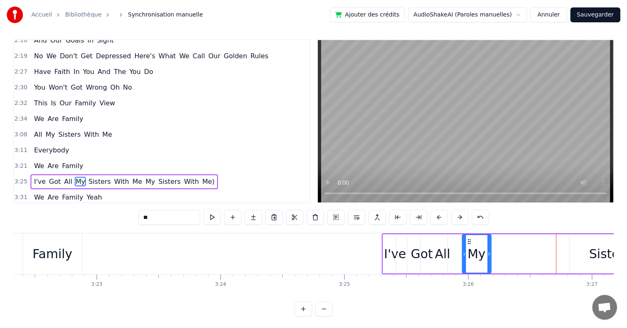
drag, startPoint x: 573, startPoint y: 246, endPoint x: 488, endPoint y: 250, distance: 84.3
click at [488, 250] on div at bounding box center [488, 254] width 3 height 38
drag, startPoint x: 468, startPoint y: 239, endPoint x: 460, endPoint y: 241, distance: 7.9
click at [460, 241] on icon at bounding box center [461, 241] width 7 height 7
click at [603, 251] on div "Sisters" at bounding box center [610, 253] width 42 height 19
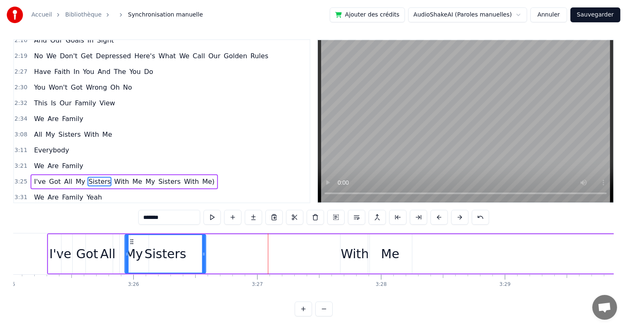
scroll to position [0, 25371]
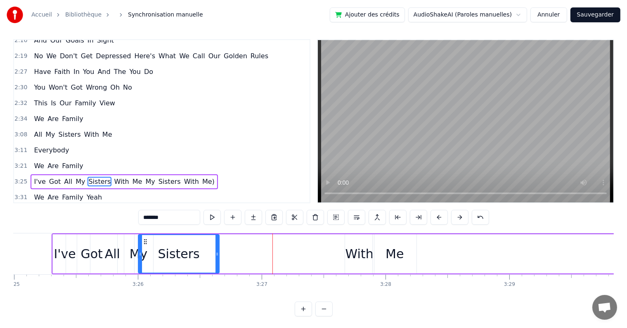
drag, startPoint x: 227, startPoint y: 240, endPoint x: 146, endPoint y: 246, distance: 81.9
click at [146, 246] on div "Sisters" at bounding box center [179, 254] width 80 height 38
click at [351, 253] on div "With" at bounding box center [359, 253] width 28 height 19
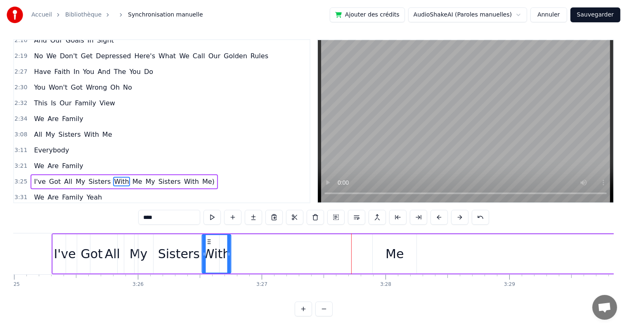
drag, startPoint x: 349, startPoint y: 239, endPoint x: 206, endPoint y: 240, distance: 143.2
click at [206, 240] on icon at bounding box center [208, 241] width 7 height 7
click at [401, 248] on div "Me" at bounding box center [394, 253] width 18 height 19
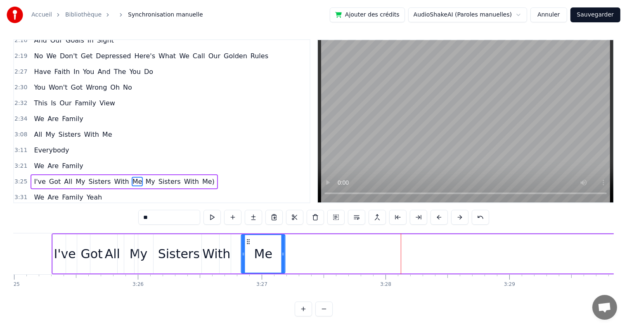
drag, startPoint x: 378, startPoint y: 241, endPoint x: 247, endPoint y: 243, distance: 131.2
click at [247, 243] on icon at bounding box center [248, 241] width 7 height 7
click at [33, 161] on span "We" at bounding box center [39, 165] width 12 height 9
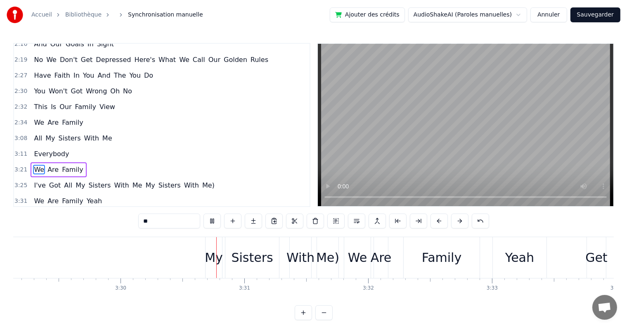
scroll to position [0, 25983]
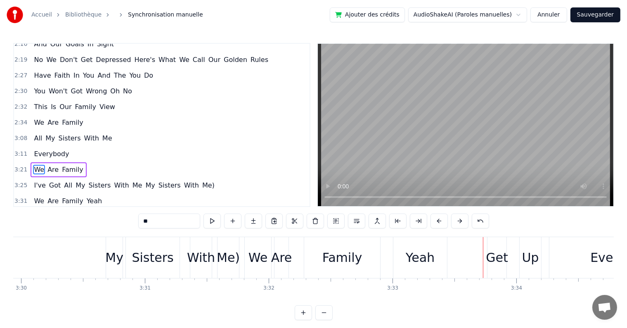
click at [118, 254] on div "My" at bounding box center [114, 257] width 18 height 19
type input "**"
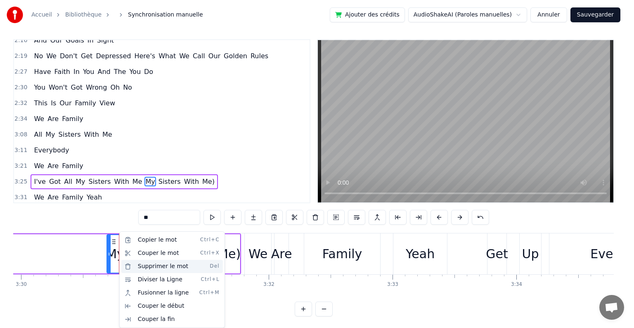
click at [151, 262] on div "Supprimer le mot Del" at bounding box center [171, 265] width 101 height 13
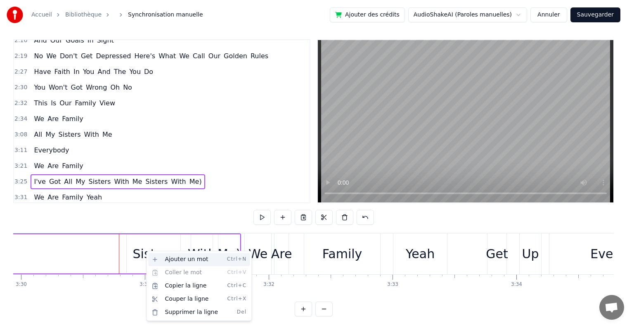
click at [155, 256] on div "Ajouter un mot Ctrl+N" at bounding box center [198, 258] width 101 height 13
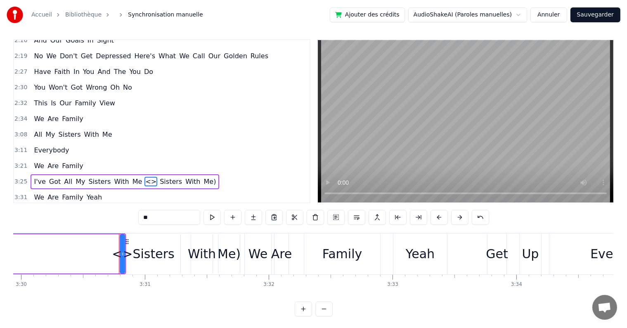
click at [153, 245] on div "Sisters" at bounding box center [154, 253] width 42 height 19
type input "*******"
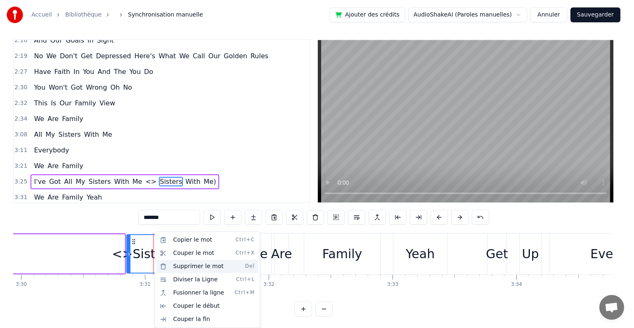
click at [181, 269] on div "Supprimer le mot Del" at bounding box center [206, 265] width 101 height 13
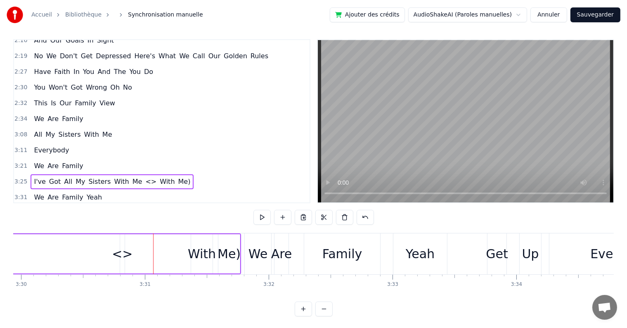
click at [191, 254] on div "With" at bounding box center [202, 253] width 28 height 19
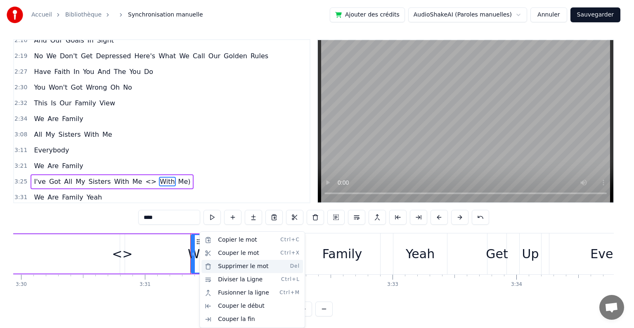
click at [218, 269] on div "Supprimer le mot Del" at bounding box center [251, 265] width 101 height 13
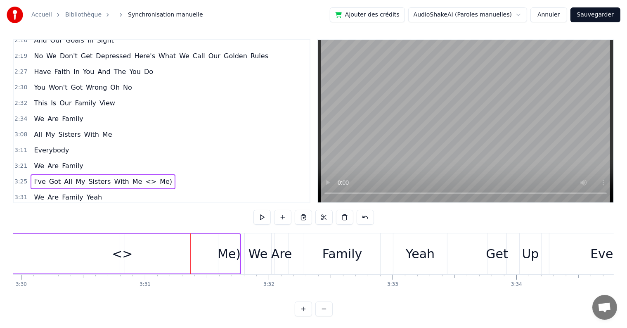
click at [221, 249] on div "Me)" at bounding box center [228, 253] width 23 height 19
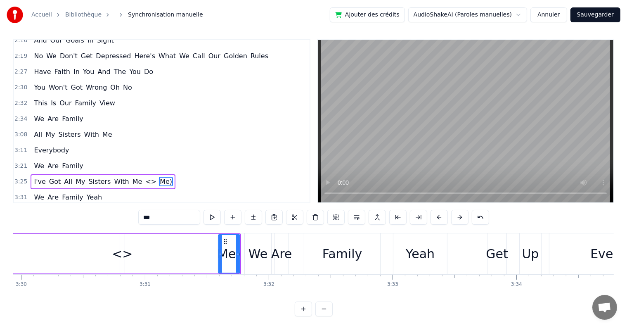
click at [225, 240] on icon at bounding box center [225, 241] width 7 height 7
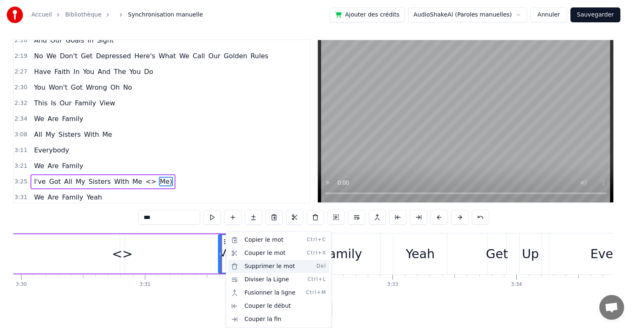
click at [236, 264] on div "Supprimer le mot Del" at bounding box center [278, 265] width 101 height 13
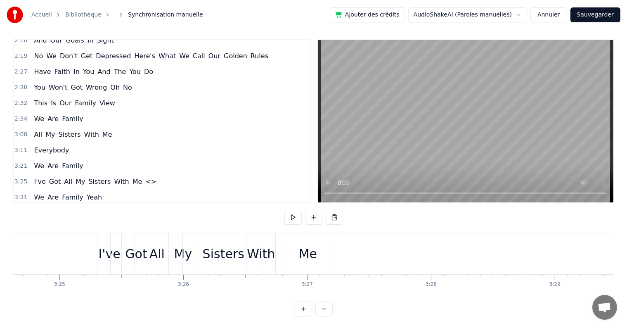
scroll to position [0, 25559]
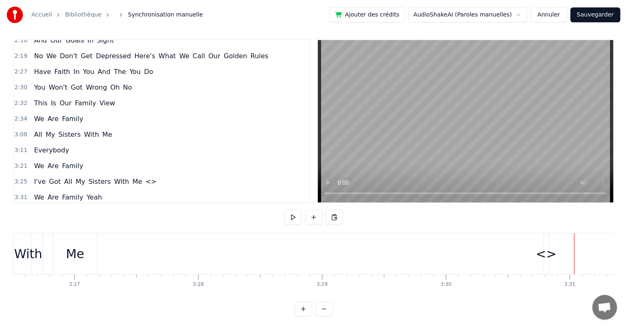
click at [523, 248] on div "I've Got All My Sisters With Me <>" at bounding box center [207, 253] width 686 height 41
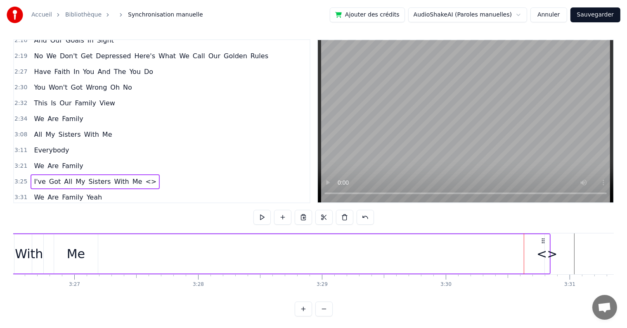
click at [545, 249] on div "<>" at bounding box center [546, 253] width 21 height 19
type input "**"
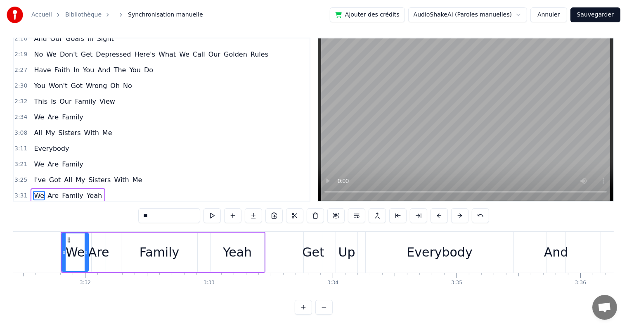
scroll to position [0, 26173]
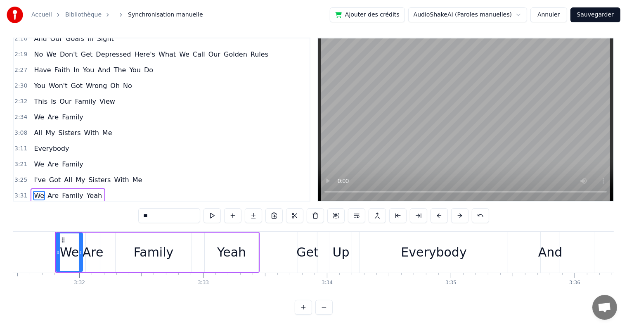
click at [64, 141] on div "3:11 Everybody" at bounding box center [161, 149] width 295 height 16
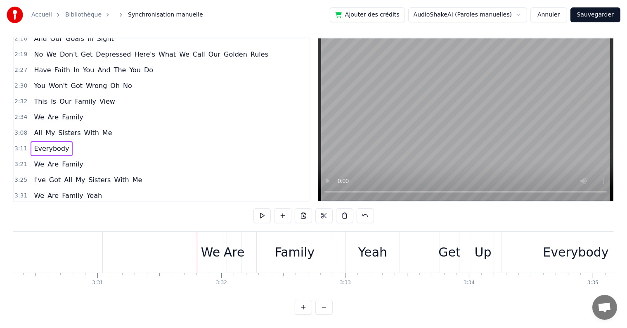
scroll to position [0, 24912]
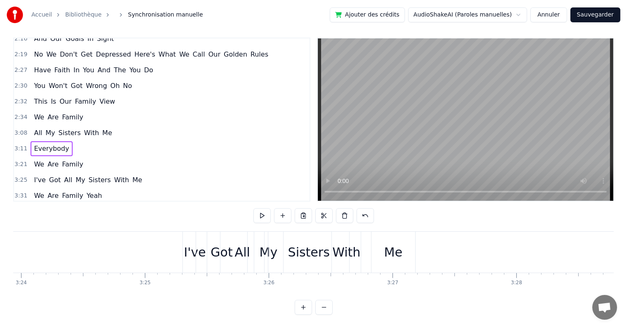
click at [53, 144] on span "Everybody" at bounding box center [51, 148] width 37 height 9
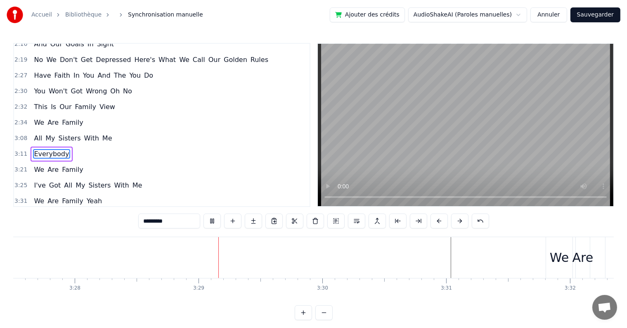
scroll to position [0, 25779]
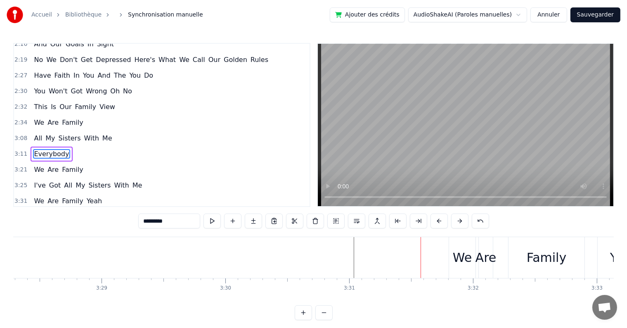
click at [458, 261] on div "We" at bounding box center [462, 257] width 19 height 19
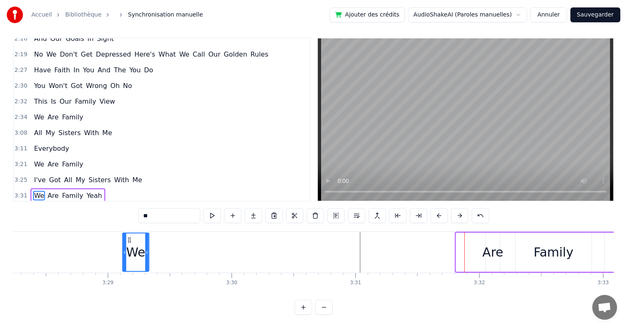
scroll to position [0, 25768]
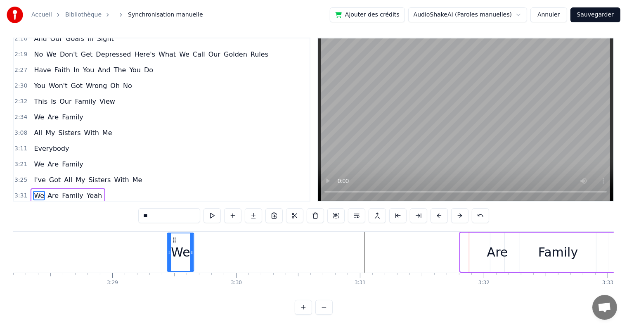
drag, startPoint x: 456, startPoint y: 231, endPoint x: 174, endPoint y: 235, distance: 282.2
click at [174, 235] on div "We" at bounding box center [181, 252] width 26 height 38
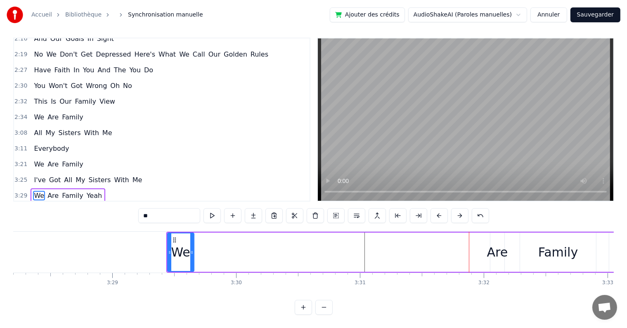
click at [499, 243] on div "Are" at bounding box center [497, 252] width 21 height 19
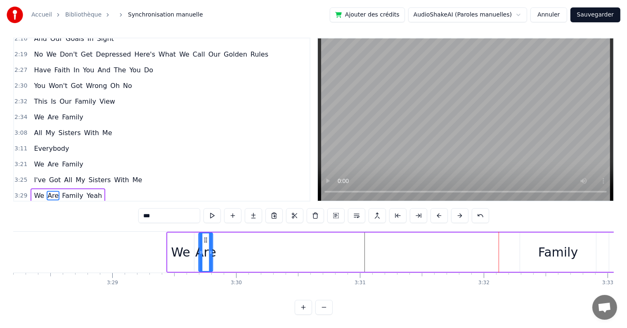
drag, startPoint x: 497, startPoint y: 231, endPoint x: 205, endPoint y: 234, distance: 291.7
click at [205, 236] on icon at bounding box center [206, 239] width 7 height 7
click at [559, 243] on div "Family" at bounding box center [558, 252] width 40 height 19
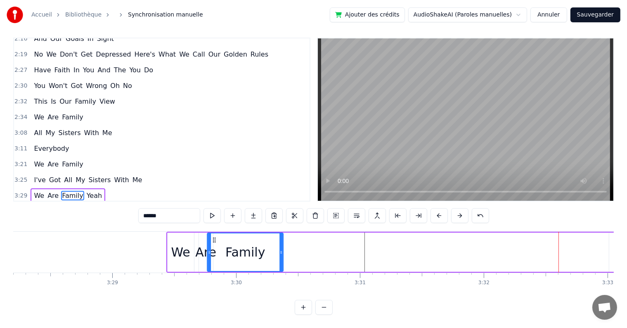
drag, startPoint x: 525, startPoint y: 232, endPoint x: 212, endPoint y: 239, distance: 312.4
click at [212, 239] on div "Family" at bounding box center [245, 252] width 75 height 38
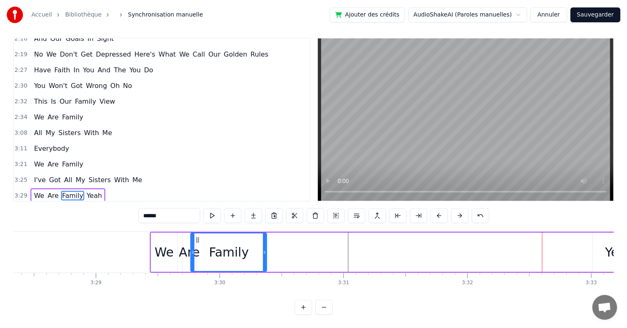
click at [33, 175] on span "I've" at bounding box center [39, 179] width 13 height 9
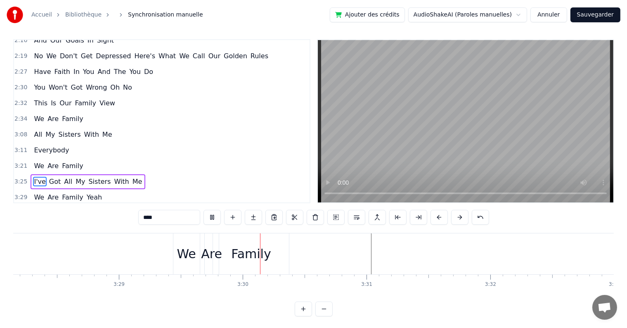
scroll to position [0, 25899]
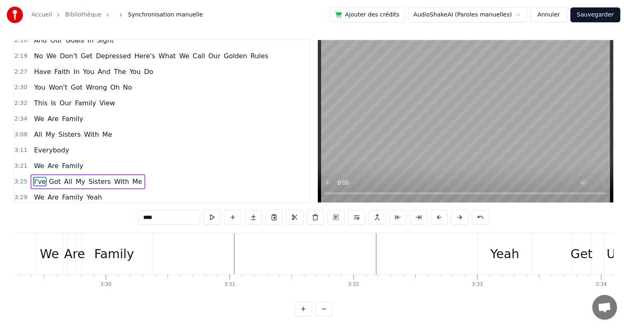
click at [109, 251] on div "Family" at bounding box center [114, 253] width 40 height 19
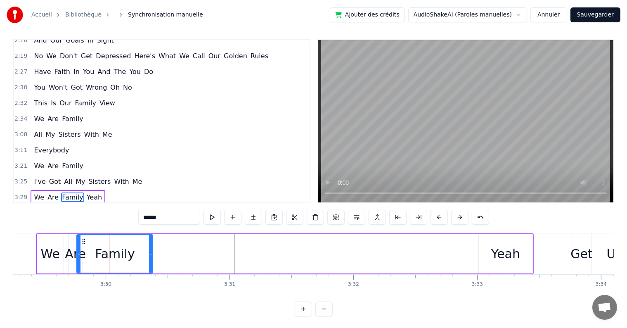
scroll to position [12, 0]
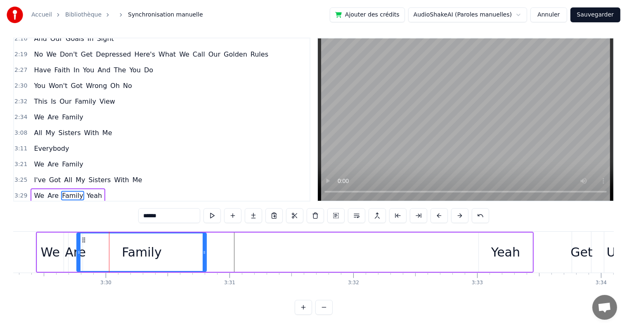
drag, startPoint x: 151, startPoint y: 243, endPoint x: 205, endPoint y: 244, distance: 53.7
click at [205, 249] on icon at bounding box center [204, 252] width 3 height 7
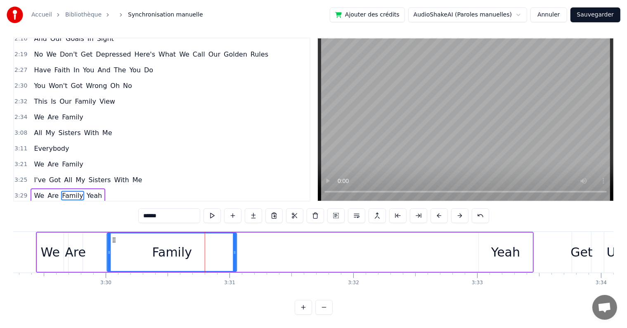
drag, startPoint x: 83, startPoint y: 233, endPoint x: 114, endPoint y: 236, distance: 30.8
click at [114, 236] on div "Family" at bounding box center [172, 252] width 129 height 38
click at [42, 243] on div "We" at bounding box center [50, 252] width 19 height 19
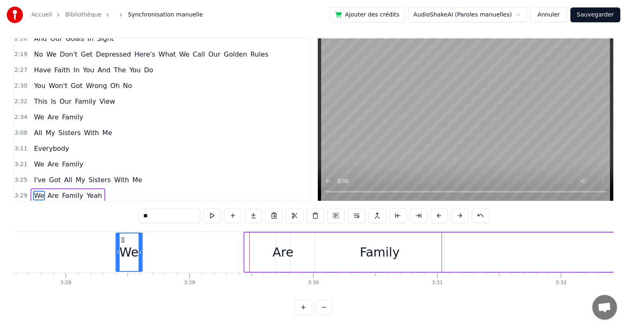
scroll to position [0, 25691]
drag, startPoint x: 57, startPoint y: 231, endPoint x: 219, endPoint y: 239, distance: 162.3
click at [219, 239] on div "We" at bounding box center [226, 252] width 26 height 38
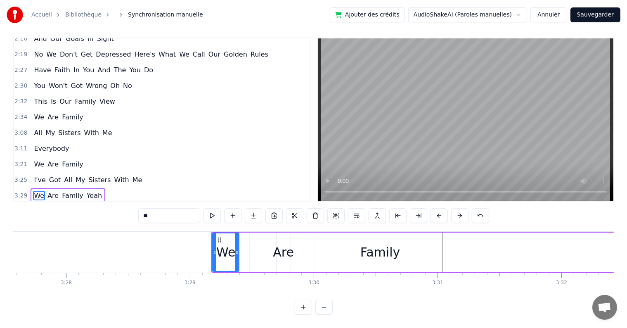
click at [35, 159] on span "We" at bounding box center [39, 163] width 12 height 9
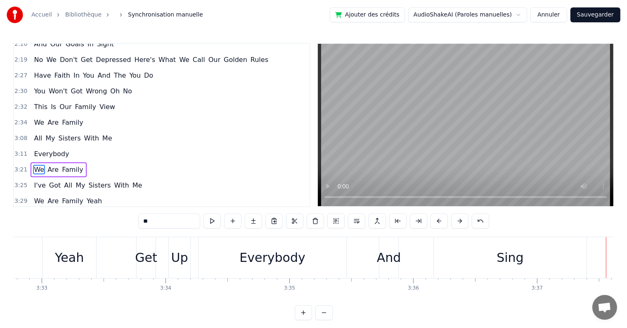
scroll to position [0, 26328]
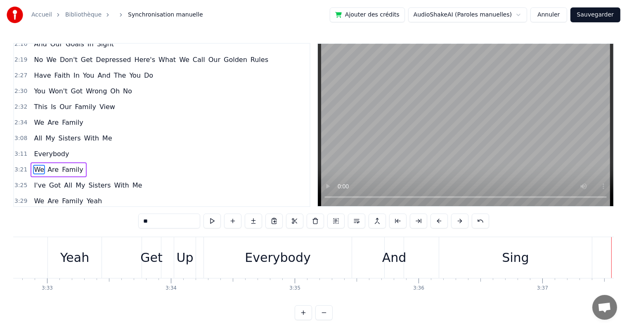
click at [64, 257] on div "Yeah" at bounding box center [74, 257] width 29 height 19
type input "****"
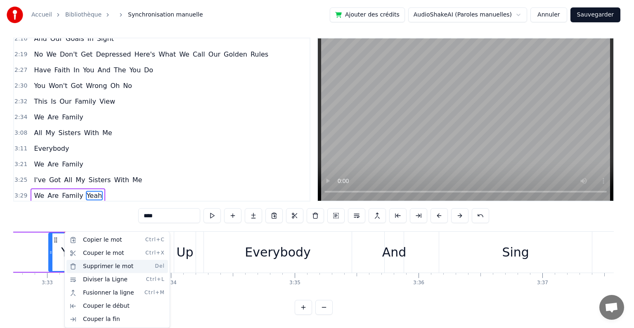
click at [89, 267] on div "Supprimer le mot Del" at bounding box center [116, 265] width 101 height 13
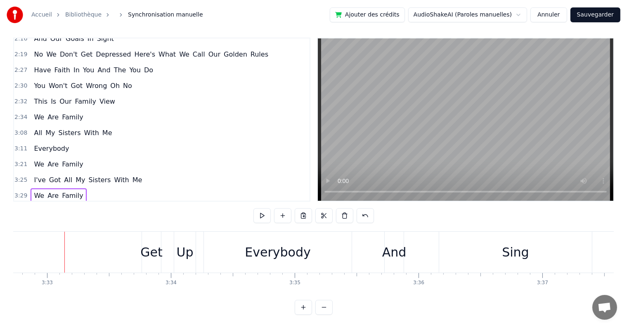
click at [36, 175] on span "I've" at bounding box center [39, 179] width 13 height 9
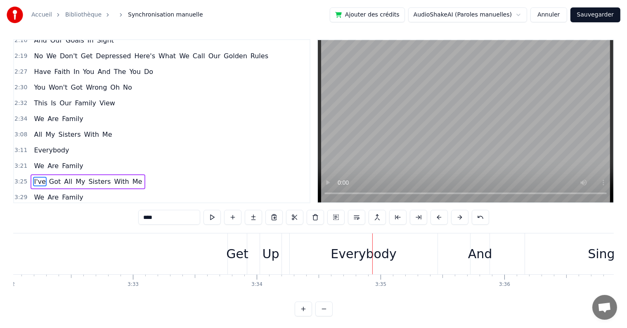
scroll to position [0, 26212]
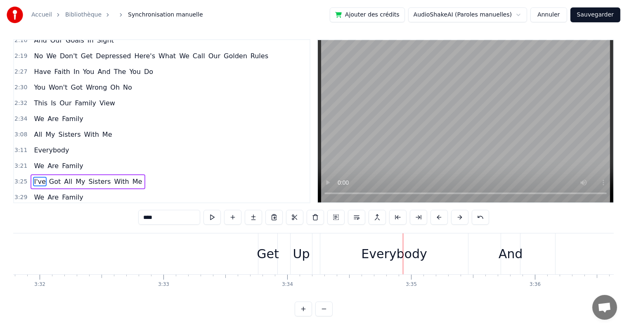
click at [264, 254] on div "Get" at bounding box center [268, 253] width 22 height 19
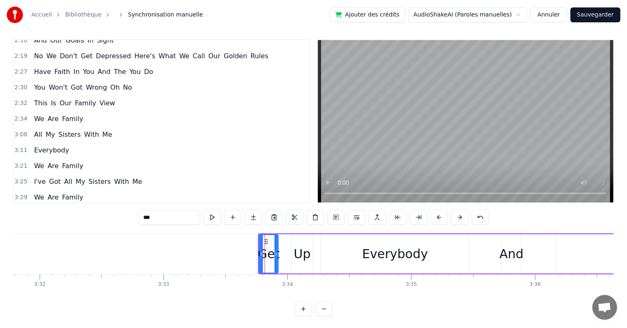
scroll to position [12, 0]
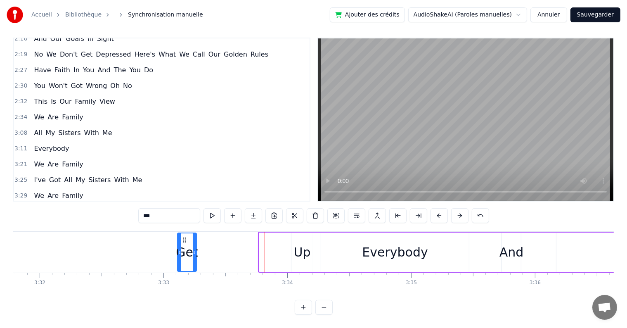
drag, startPoint x: 266, startPoint y: 229, endPoint x: 185, endPoint y: 231, distance: 80.9
click at [184, 236] on icon at bounding box center [184, 239] width 7 height 7
click at [310, 233] on div "Up" at bounding box center [301, 251] width 21 height 39
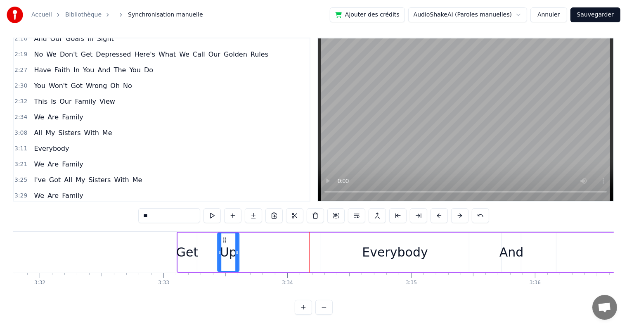
drag, startPoint x: 296, startPoint y: 231, endPoint x: 224, endPoint y: 234, distance: 72.2
click at [224, 236] on icon at bounding box center [225, 239] width 7 height 7
click at [382, 243] on div "Everybody" at bounding box center [395, 252] width 66 height 19
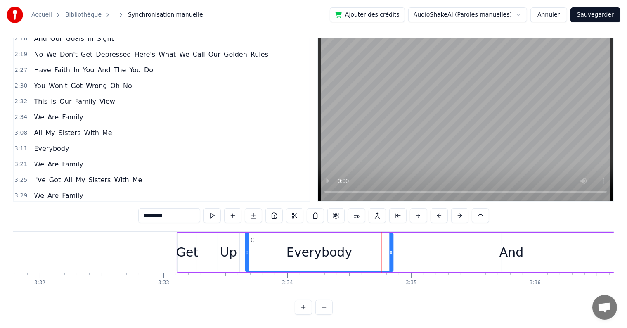
drag, startPoint x: 330, startPoint y: 230, endPoint x: 254, endPoint y: 237, distance: 75.8
click at [254, 237] on div "Everybody" at bounding box center [319, 252] width 147 height 38
click at [515, 243] on div "And" at bounding box center [511, 252] width 24 height 19
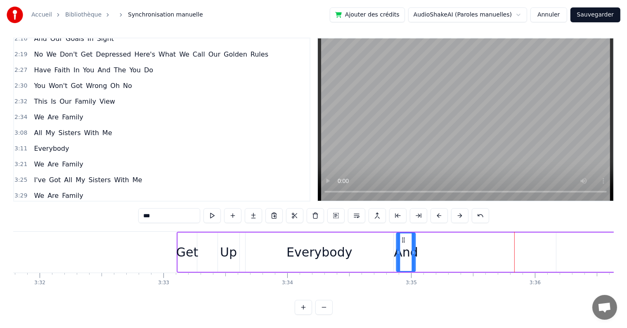
drag, startPoint x: 507, startPoint y: 231, endPoint x: 401, endPoint y: 239, distance: 105.5
click at [401, 239] on div "And" at bounding box center [406, 252] width 18 height 38
click at [35, 191] on span "We" at bounding box center [39, 195] width 12 height 9
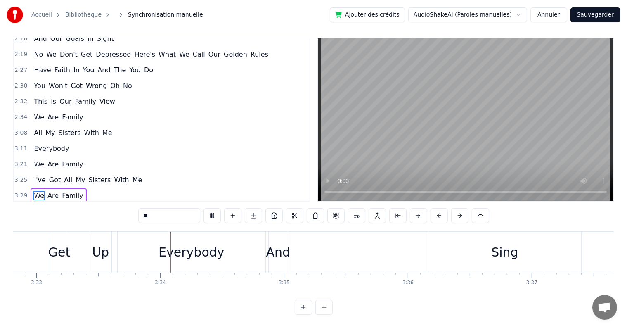
scroll to position [0, 26370]
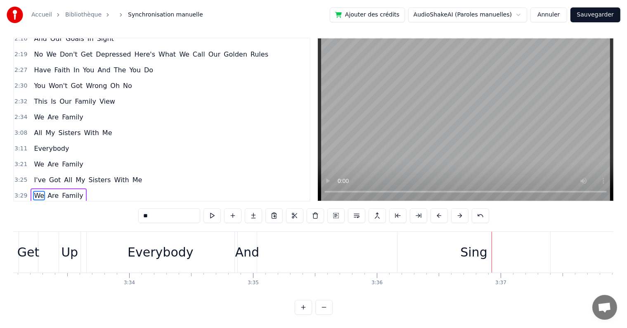
click at [471, 243] on div "Sing" at bounding box center [473, 252] width 27 height 19
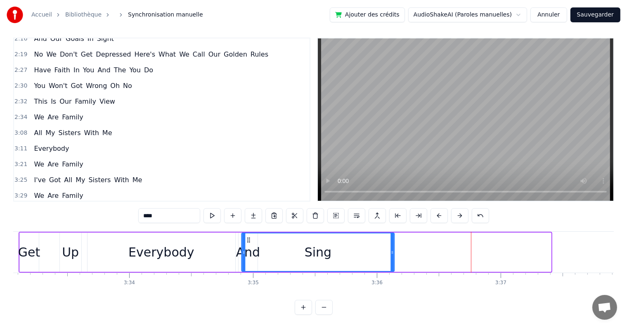
drag, startPoint x: 403, startPoint y: 233, endPoint x: 246, endPoint y: 234, distance: 156.4
click at [246, 236] on icon at bounding box center [248, 239] width 7 height 7
click at [239, 243] on div "And" at bounding box center [248, 252] width 24 height 19
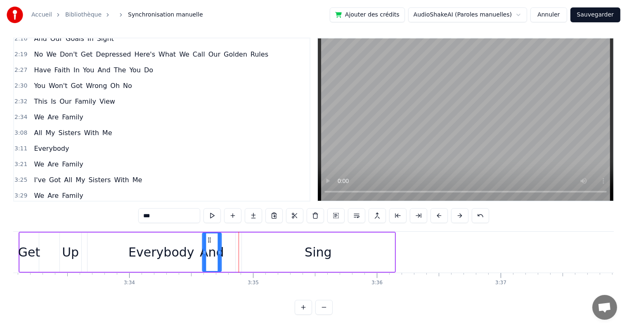
drag, startPoint x: 243, startPoint y: 233, endPoint x: 207, endPoint y: 233, distance: 35.9
click at [207, 236] on icon at bounding box center [209, 239] width 7 height 7
click at [309, 243] on div "Sing" at bounding box center [317, 252] width 27 height 19
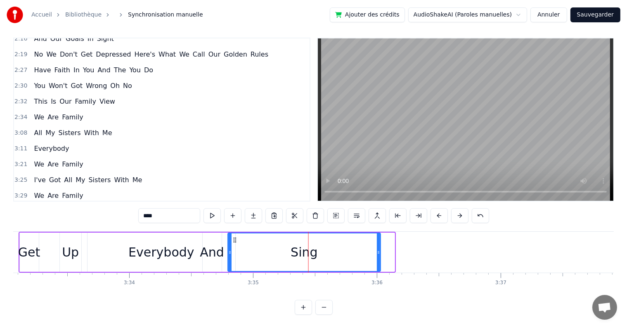
drag, startPoint x: 246, startPoint y: 231, endPoint x: 232, endPoint y: 232, distance: 13.7
click at [232, 236] on icon at bounding box center [234, 239] width 7 height 7
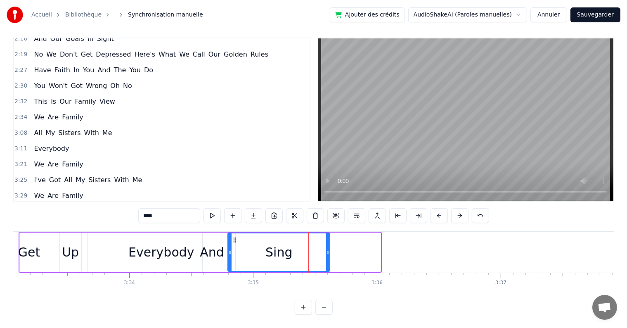
drag, startPoint x: 377, startPoint y: 236, endPoint x: 327, endPoint y: 241, distance: 51.0
click at [327, 241] on div at bounding box center [327, 252] width 3 height 38
click at [36, 191] on span "We" at bounding box center [39, 195] width 12 height 9
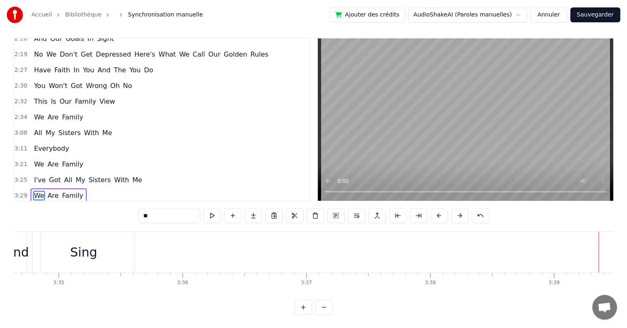
scroll to position [0, 26549]
click at [92, 243] on div "Sing" at bounding box center [99, 252] width 27 height 19
type input "****"
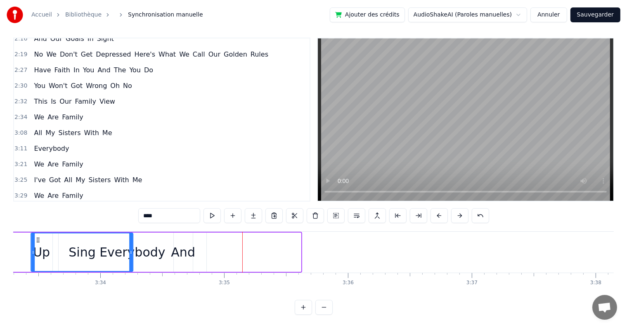
scroll to position [0, 26355]
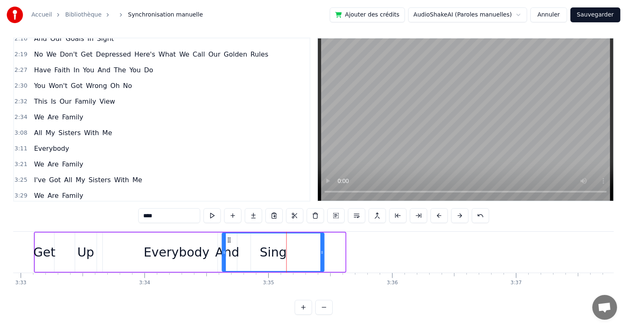
drag, startPoint x: 55, startPoint y: 230, endPoint x: 228, endPoint y: 241, distance: 173.6
click at [228, 241] on div "Sing" at bounding box center [273, 252] width 101 height 38
drag, startPoint x: 228, startPoint y: 232, endPoint x: 234, endPoint y: 232, distance: 6.2
click at [234, 239] on circle at bounding box center [234, 239] width 0 height 0
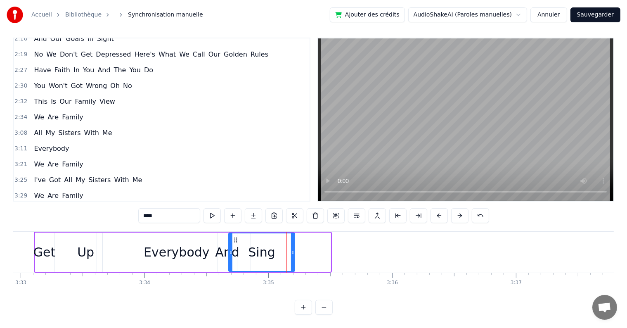
drag, startPoint x: 328, startPoint y: 238, endPoint x: 292, endPoint y: 238, distance: 35.9
click at [292, 238] on div at bounding box center [292, 252] width 3 height 38
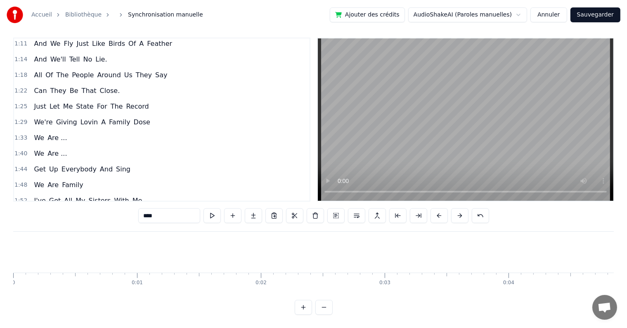
scroll to position [0, 0]
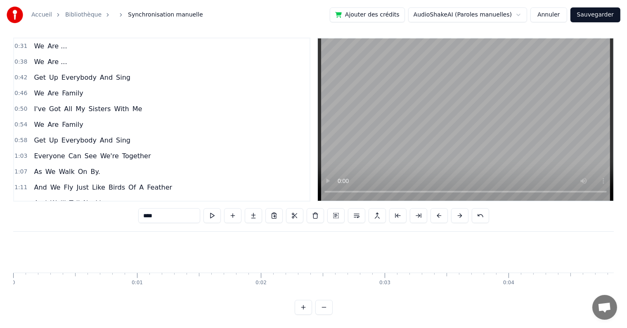
click at [581, 16] on button "Sauvegarder" at bounding box center [595, 14] width 50 height 15
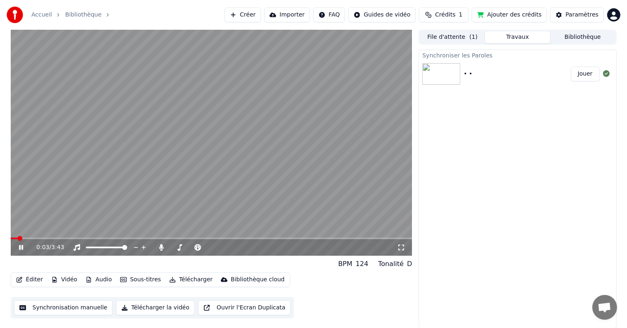
click at [30, 281] on button "Éditer" at bounding box center [29, 280] width 33 height 12
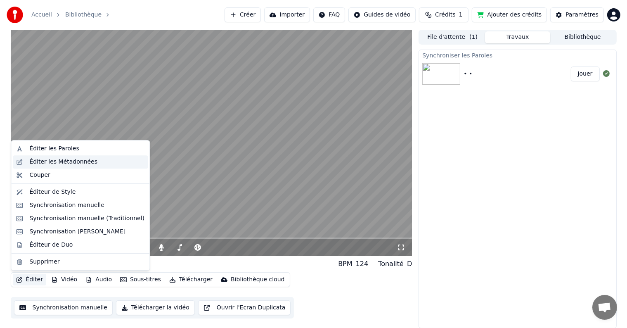
click at [41, 163] on div "Éditer les Métadonnées" at bounding box center [63, 162] width 68 height 8
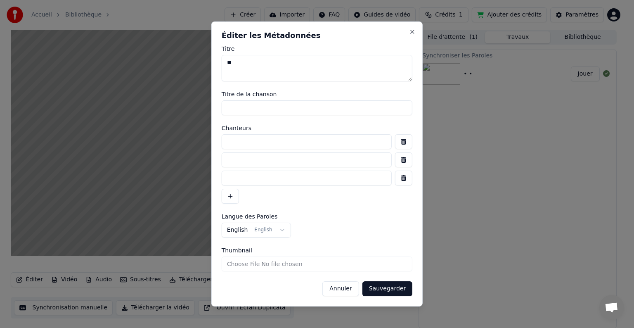
drag, startPoint x: 252, startPoint y: 59, endPoint x: 116, endPoint y: 62, distance: 136.2
click at [165, 57] on body "**********" at bounding box center [313, 164] width 627 height 328
click at [349, 289] on button "Annuler" at bounding box center [340, 288] width 36 height 15
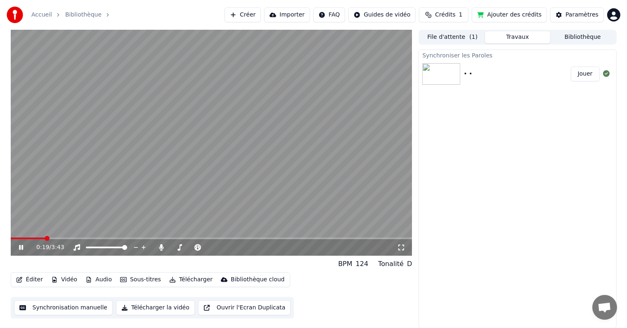
click at [134, 279] on button "Sous-titres" at bounding box center [140, 280] width 47 height 12
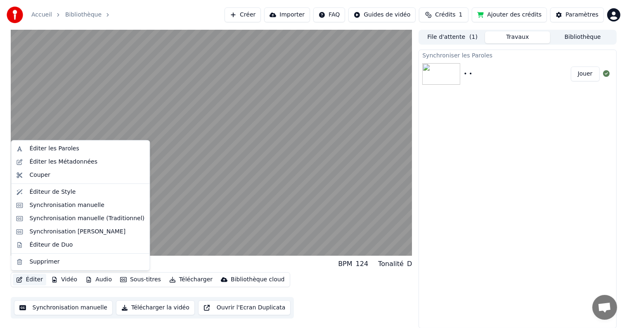
click at [50, 307] on button "Synchronisation manuelle" at bounding box center [63, 307] width 99 height 15
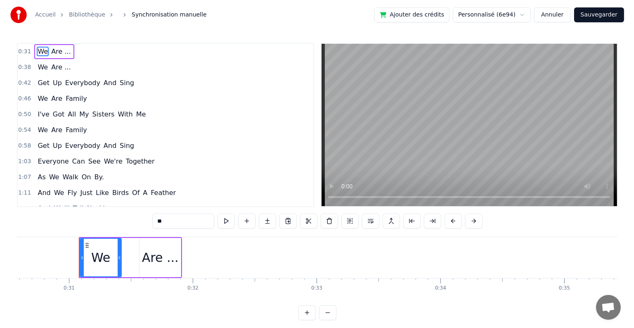
scroll to position [0, 3805]
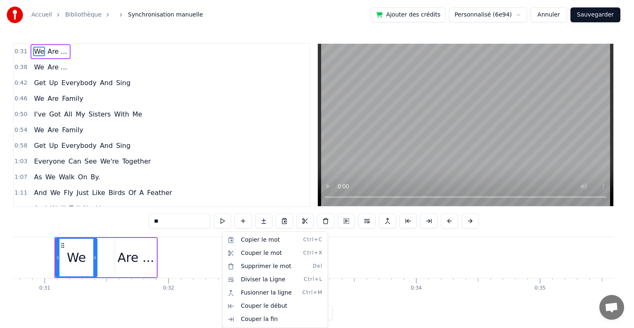
click at [597, 8] on html "Accueil Bibliothèque Synchronisation manuelle Ajouter des crédits Personnalisé …" at bounding box center [317, 166] width 634 height 333
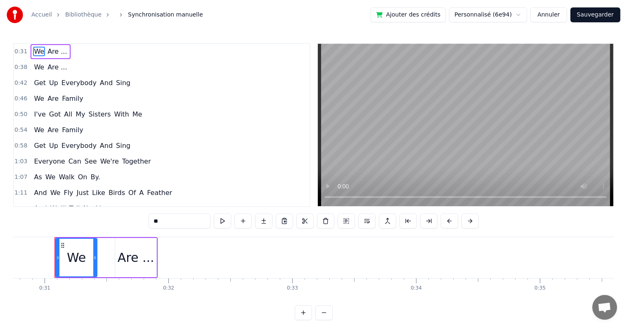
click at [597, 12] on button "Sauvegarder" at bounding box center [595, 14] width 50 height 15
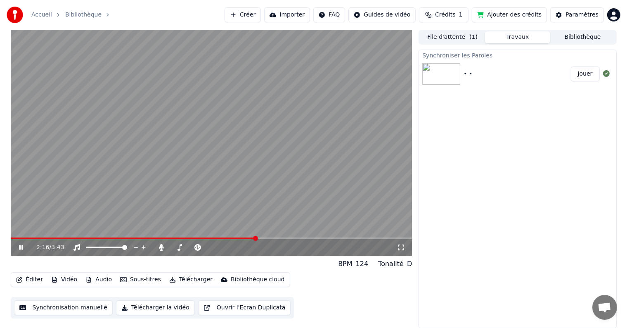
click at [23, 245] on icon at bounding box center [26, 247] width 19 height 7
click at [175, 279] on button "Télécharger" at bounding box center [191, 280] width 50 height 12
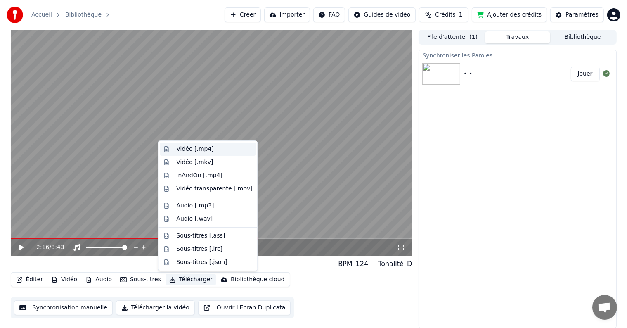
click at [185, 148] on div "Vidéo [.mp4]" at bounding box center [194, 149] width 37 height 8
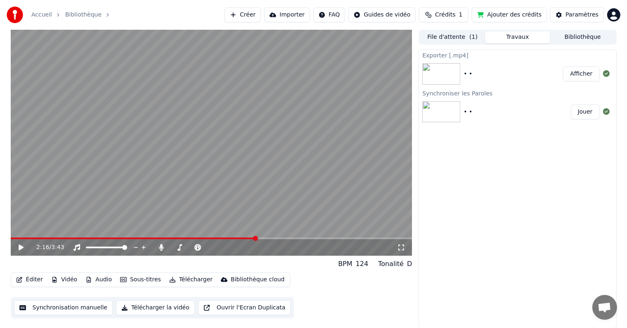
click at [583, 75] on button "Afficher" at bounding box center [581, 73] width 36 height 15
click at [607, 17] on html "Accueil Bibliothèque Créer Importer FAQ Guides de vidéo Crédits 1 Ajouter des c…" at bounding box center [313, 164] width 627 height 328
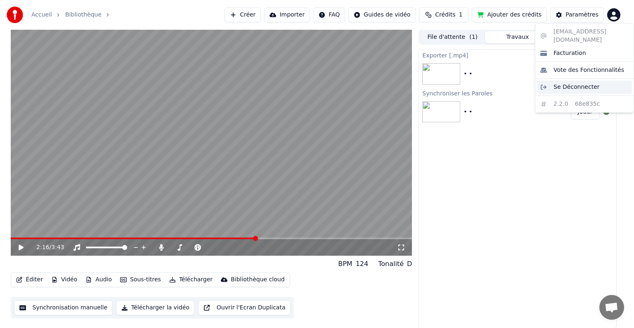
click at [574, 84] on div "Se Déconnecter" at bounding box center [584, 86] width 95 height 13
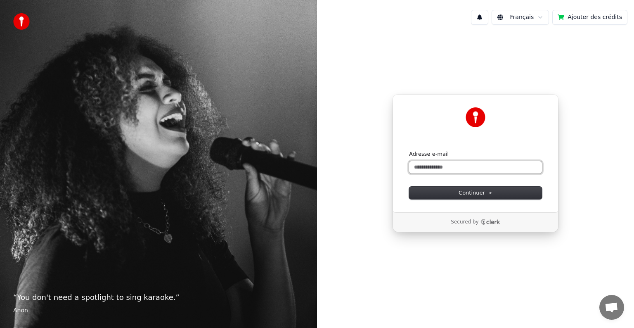
click at [464, 165] on input "Adresse e-mail" at bounding box center [475, 167] width 133 height 12
click at [491, 193] on button "Continuer" at bounding box center [475, 192] width 133 height 12
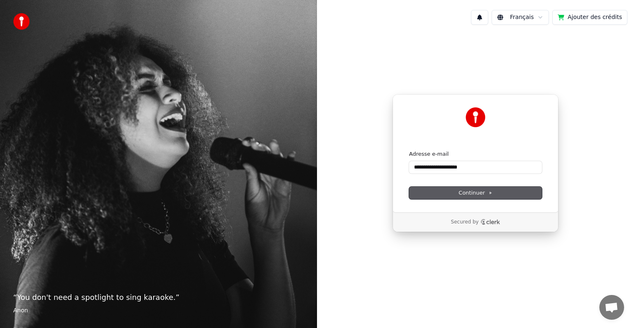
type input "**********"
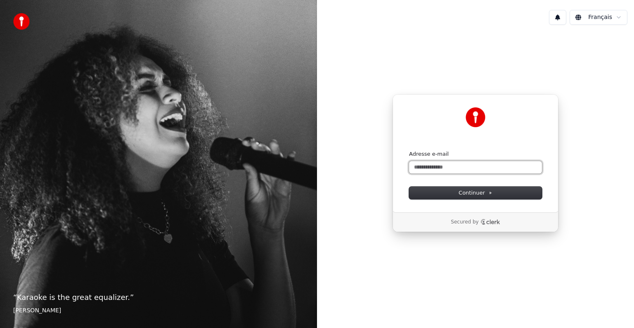
click at [448, 168] on input "Adresse e-mail" at bounding box center [475, 167] width 133 height 12
click at [477, 190] on span "Continuer" at bounding box center [475, 192] width 34 height 7
type input "**********"
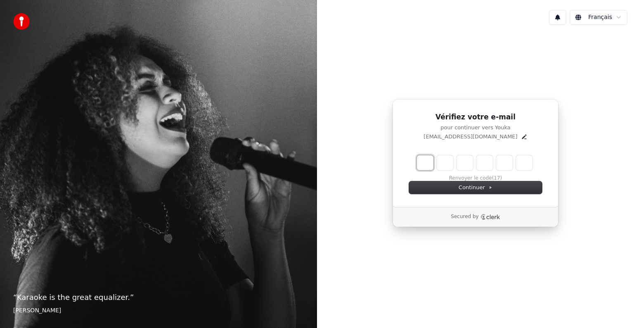
type input "*"
type input "**"
type input "*"
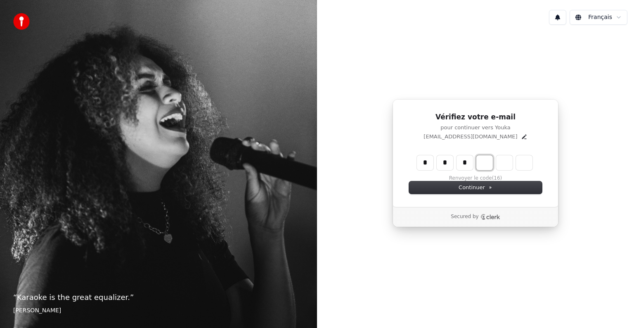
type input "***"
type input "*"
type input "****"
type input "*"
type input "******"
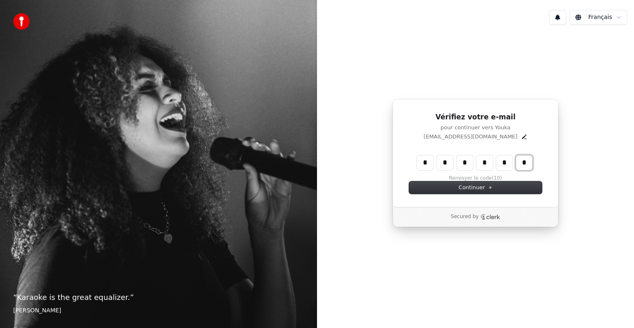
type input "*"
